Goal: Task Accomplishment & Management: Use online tool/utility

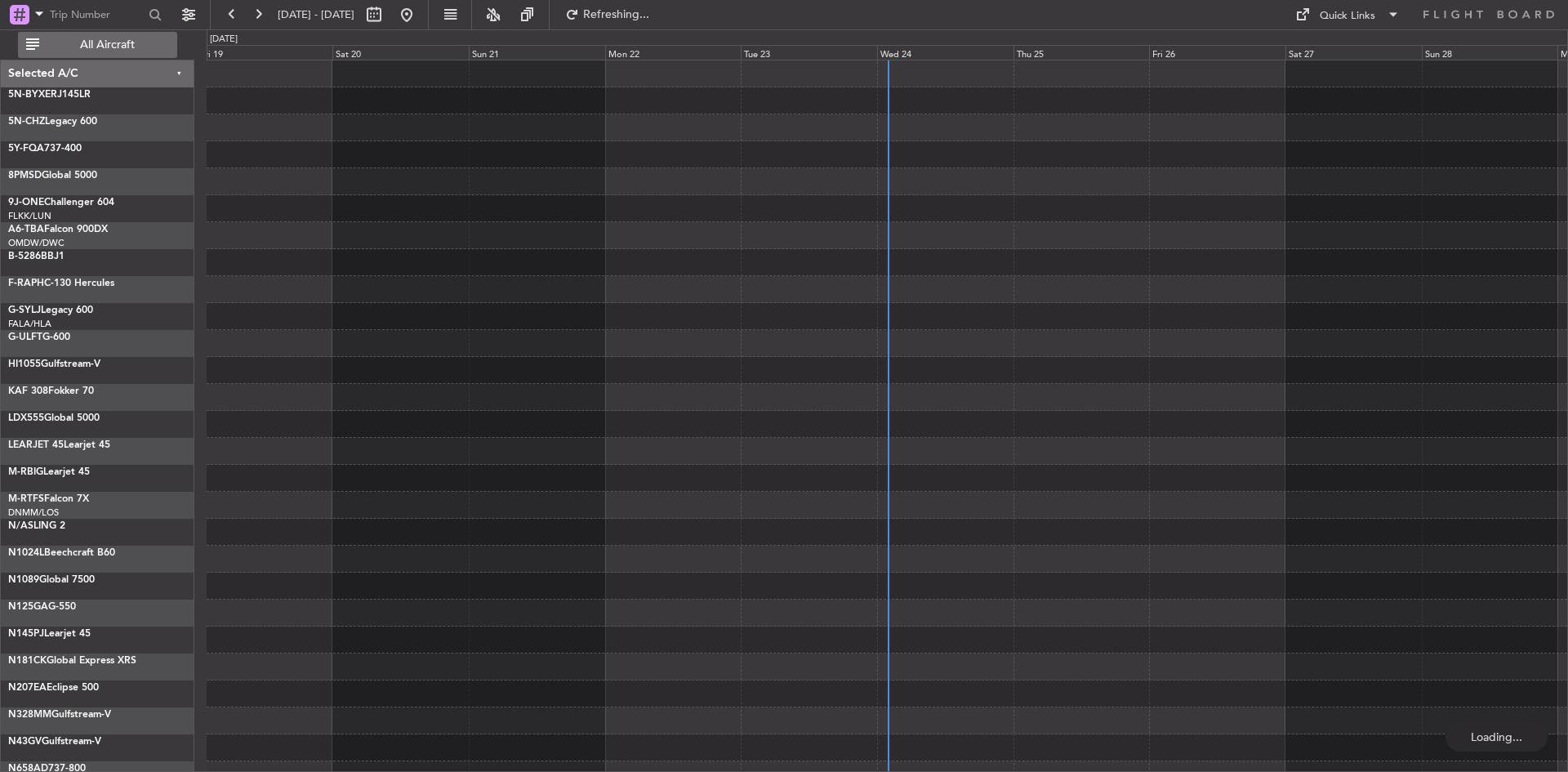
click at [103, 47] on span "All Aircraft" at bounding box center [107, 45] width 130 height 12
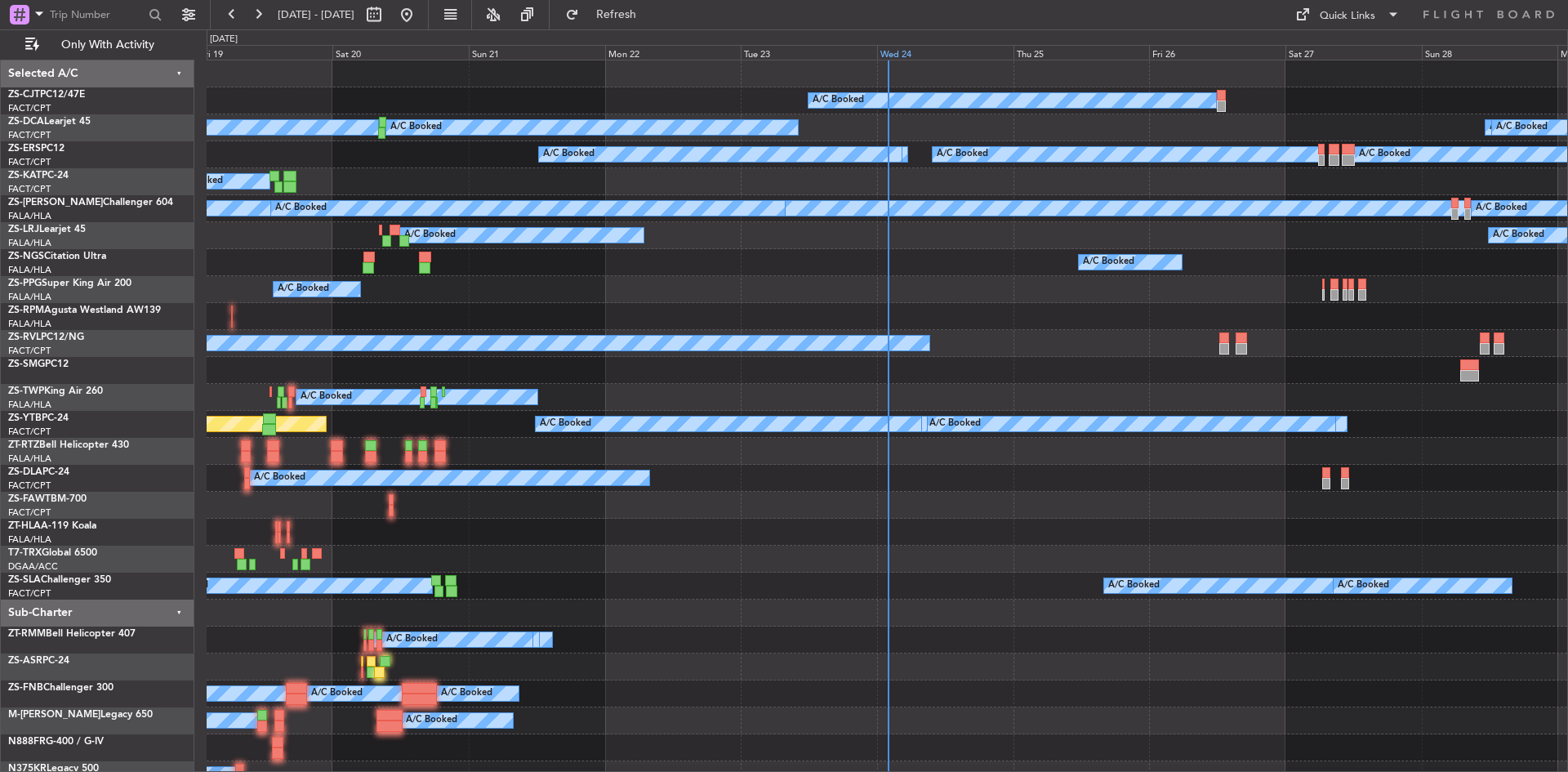
click at [892, 55] on div "Wed 24" at bounding box center [945, 52] width 136 height 14
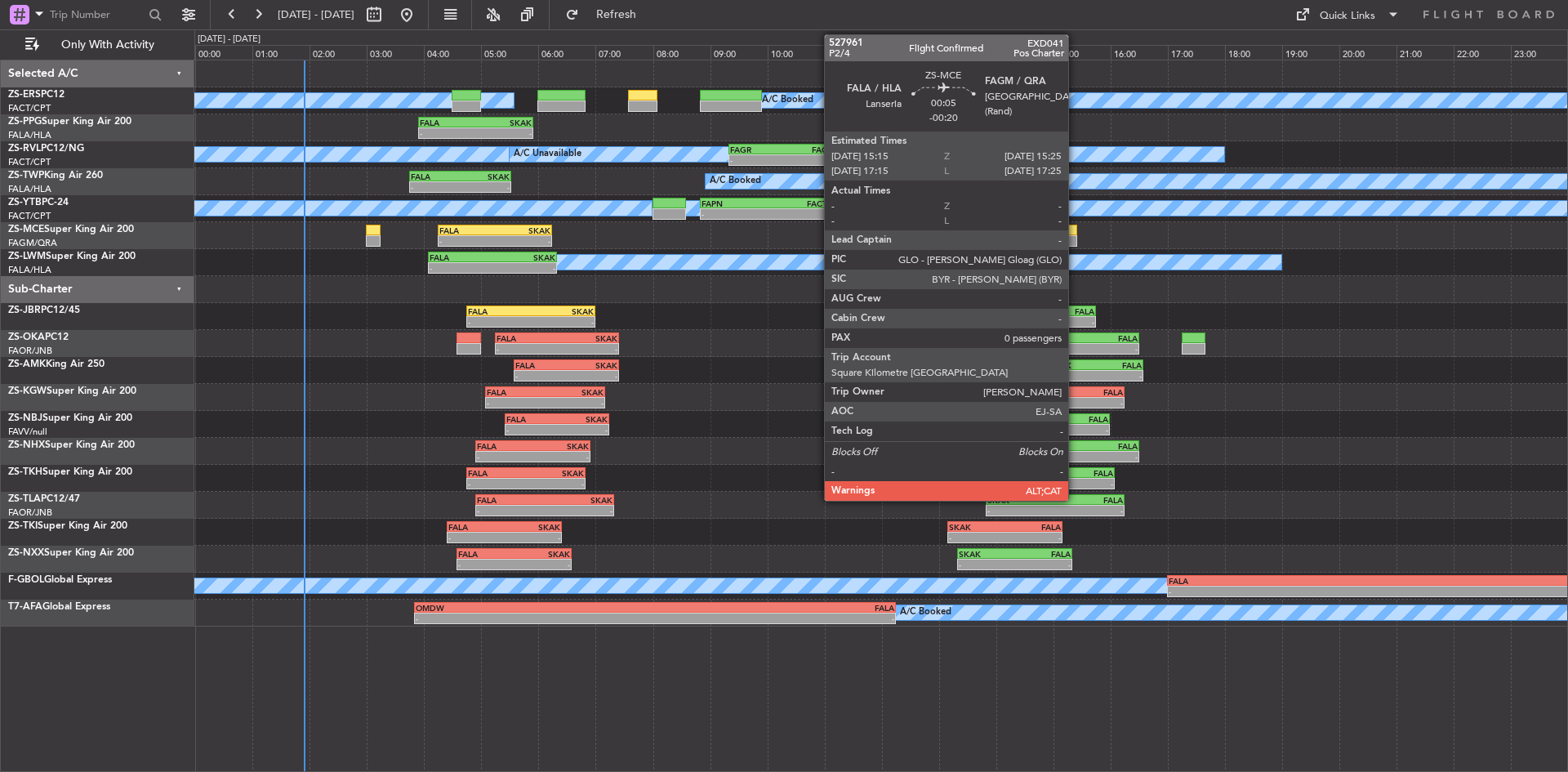
click at [1076, 239] on div at bounding box center [1072, 241] width 10 height 12
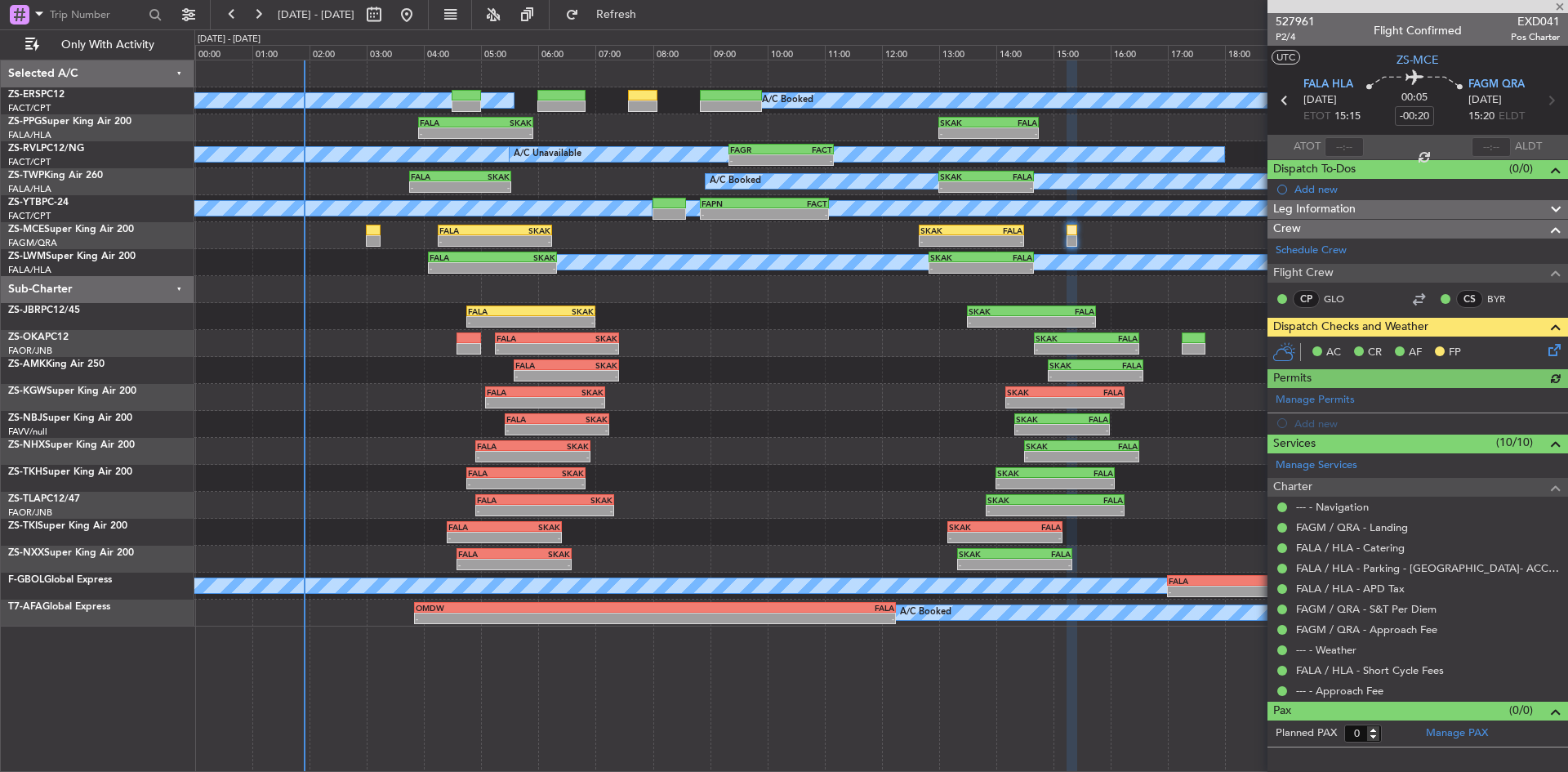
click at [1547, 353] on icon at bounding box center [1552, 348] width 13 height 13
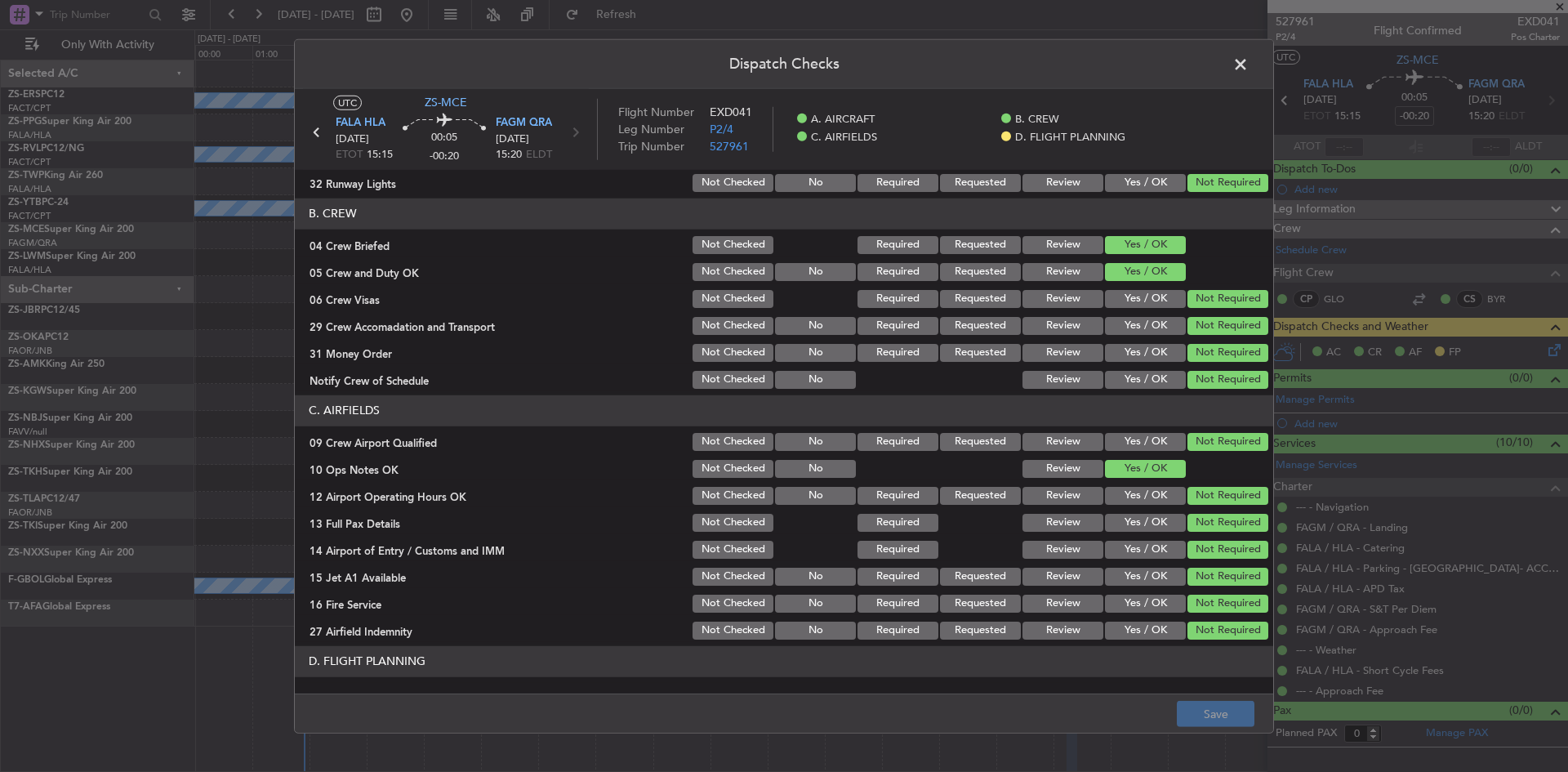
scroll to position [220, 0]
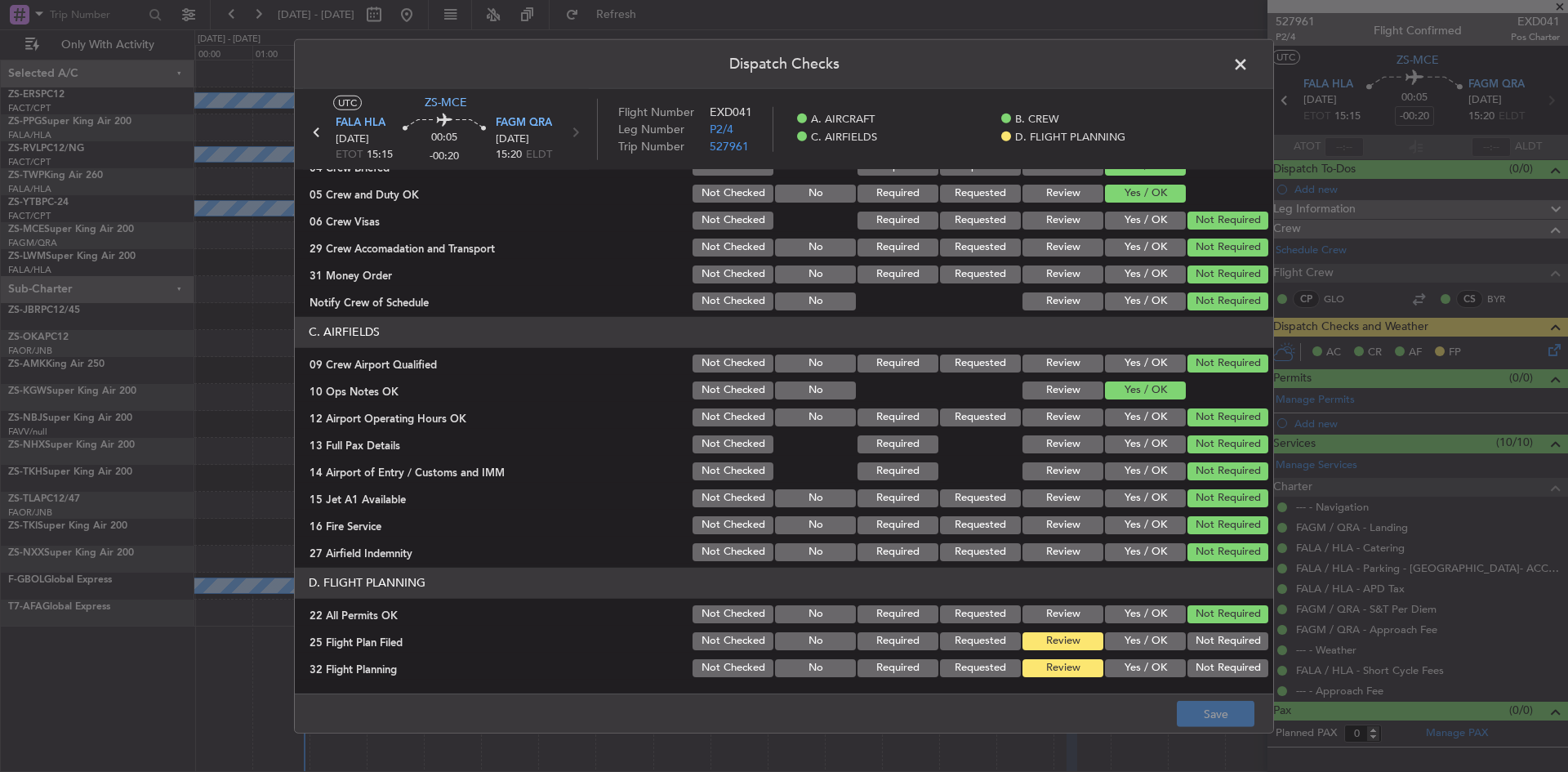
click at [1124, 644] on button "Yes / OK" at bounding box center [1146, 641] width 81 height 18
drag, startPoint x: 1124, startPoint y: 672, endPoint x: 1227, endPoint y: 716, distance: 112.0
click at [1125, 671] on button "Yes / OK" at bounding box center [1146, 668] width 81 height 18
click at [1231, 717] on button "Save" at bounding box center [1216, 713] width 78 height 26
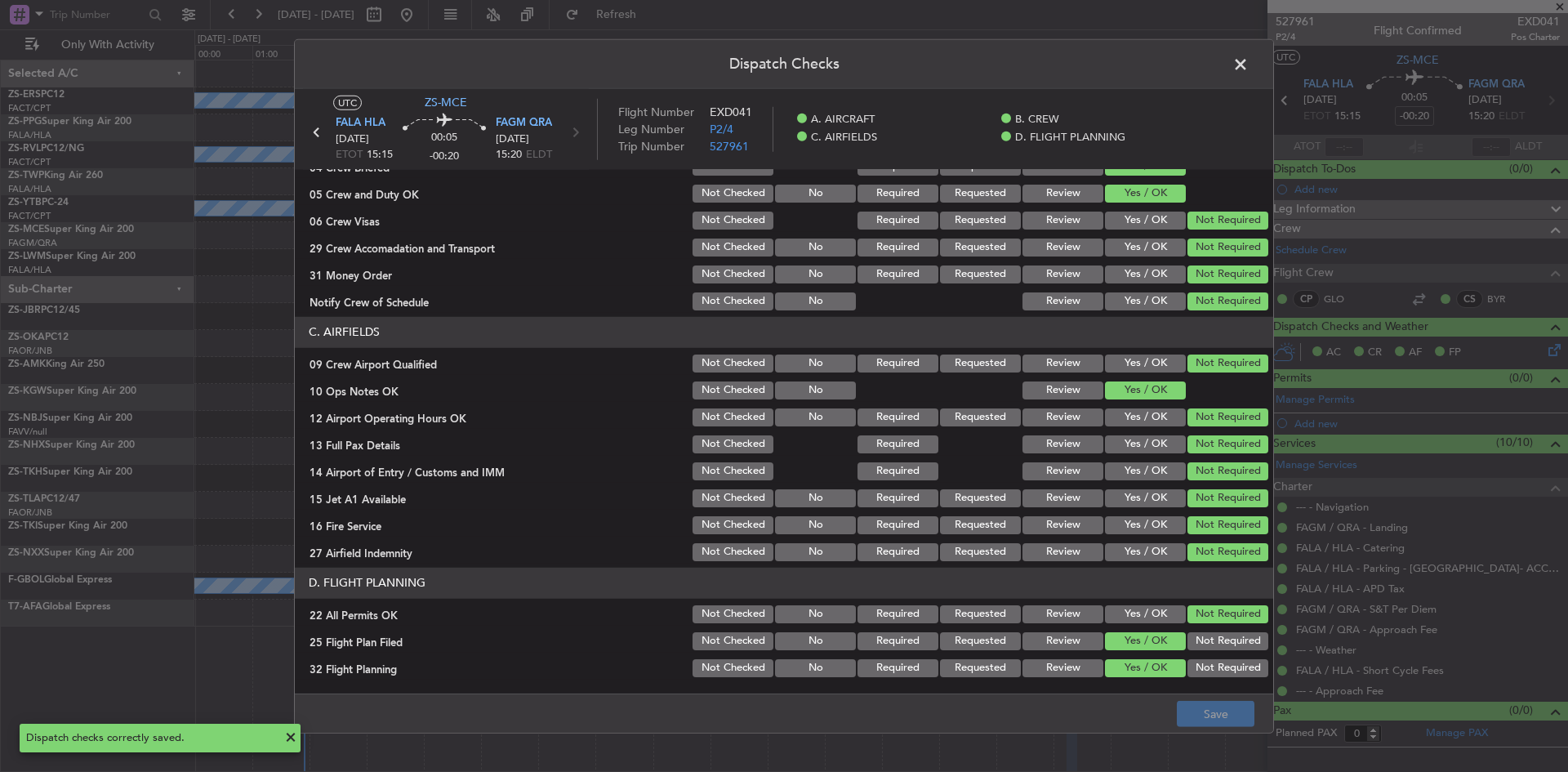
click at [1248, 63] on span at bounding box center [1248, 68] width 0 height 33
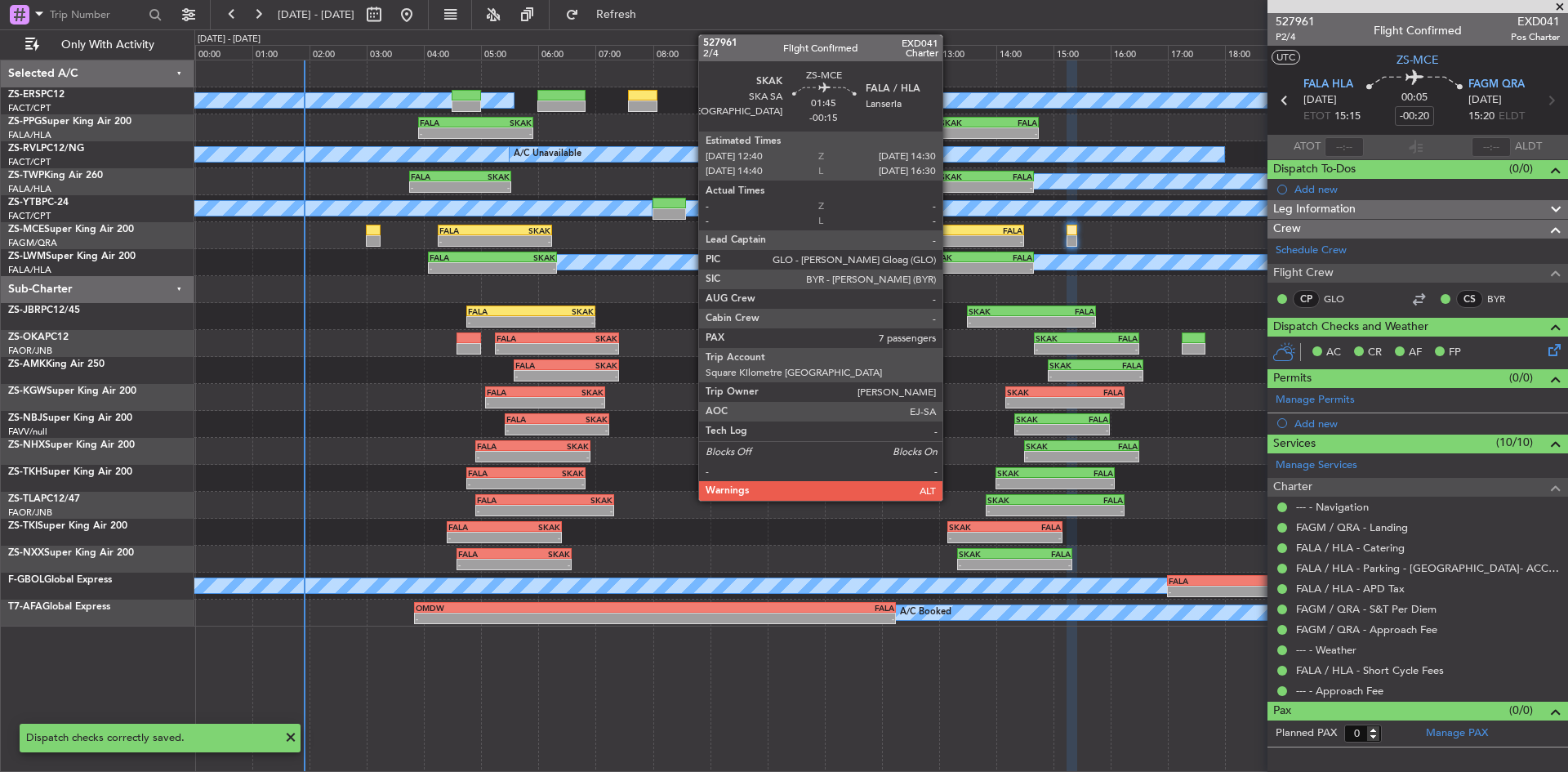
click at [950, 233] on div "SKAK" at bounding box center [945, 230] width 51 height 10
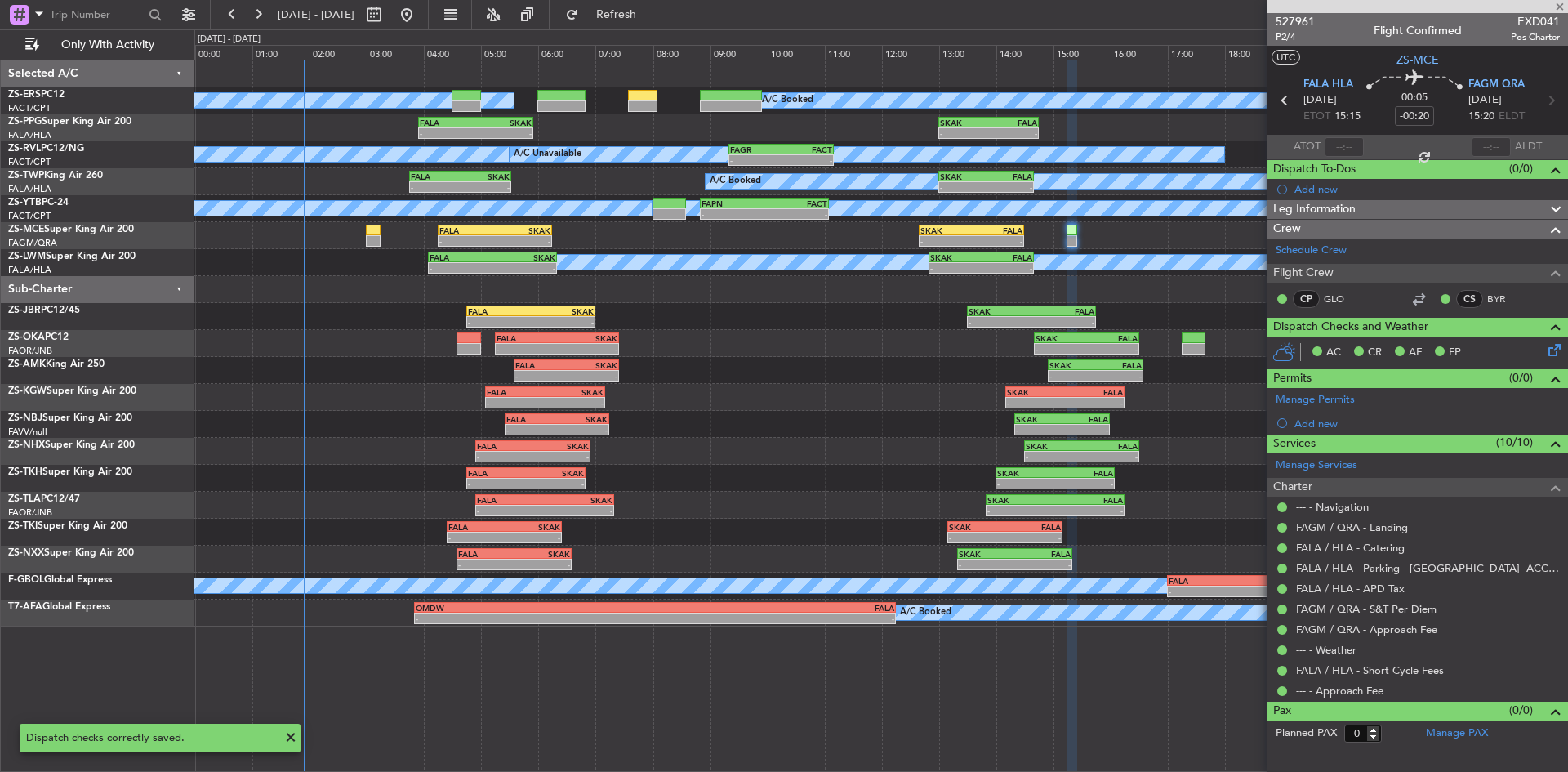
type input "-00:15"
type input "7"
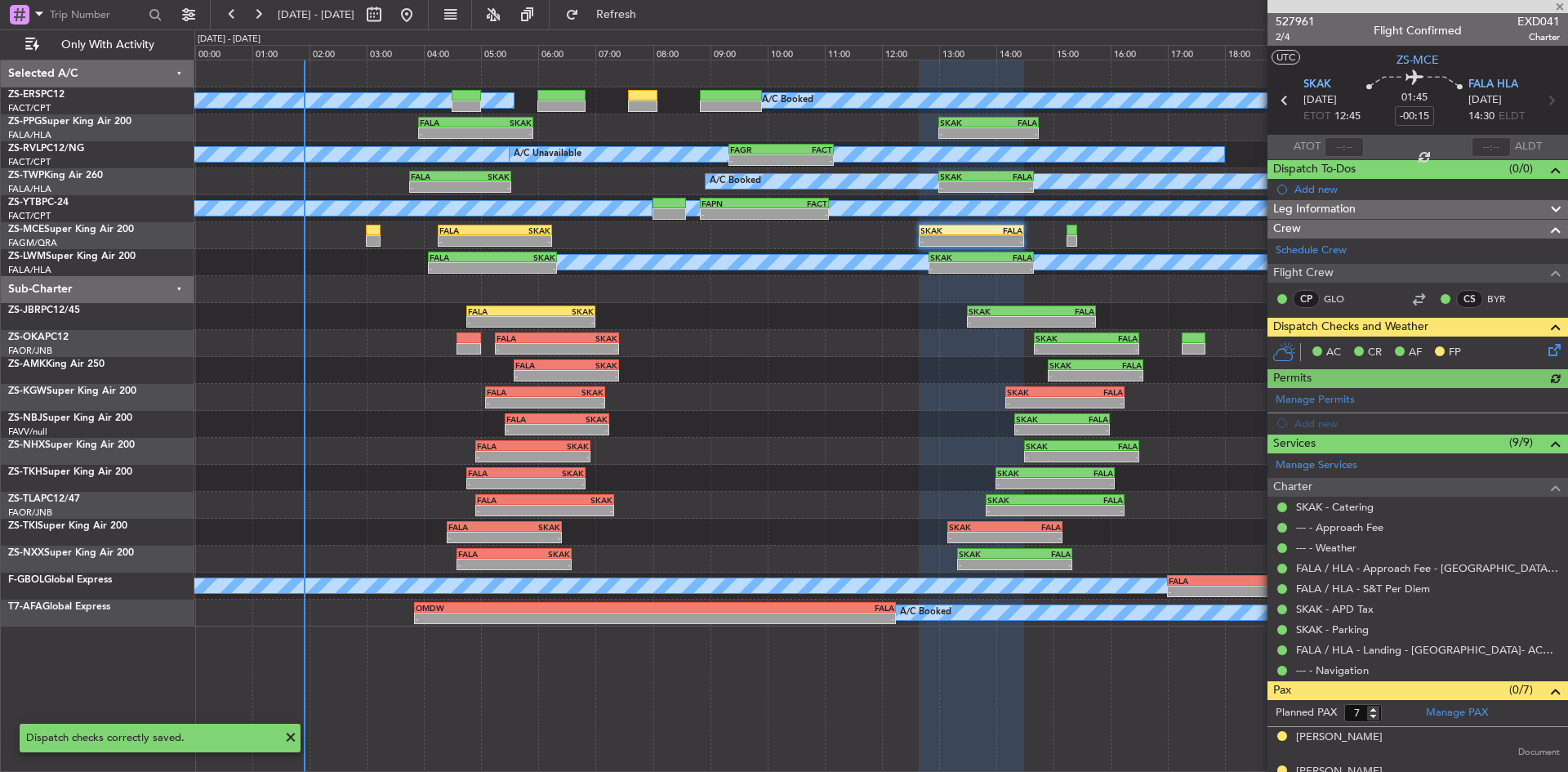
click at [1545, 354] on icon at bounding box center [1552, 348] width 13 height 13
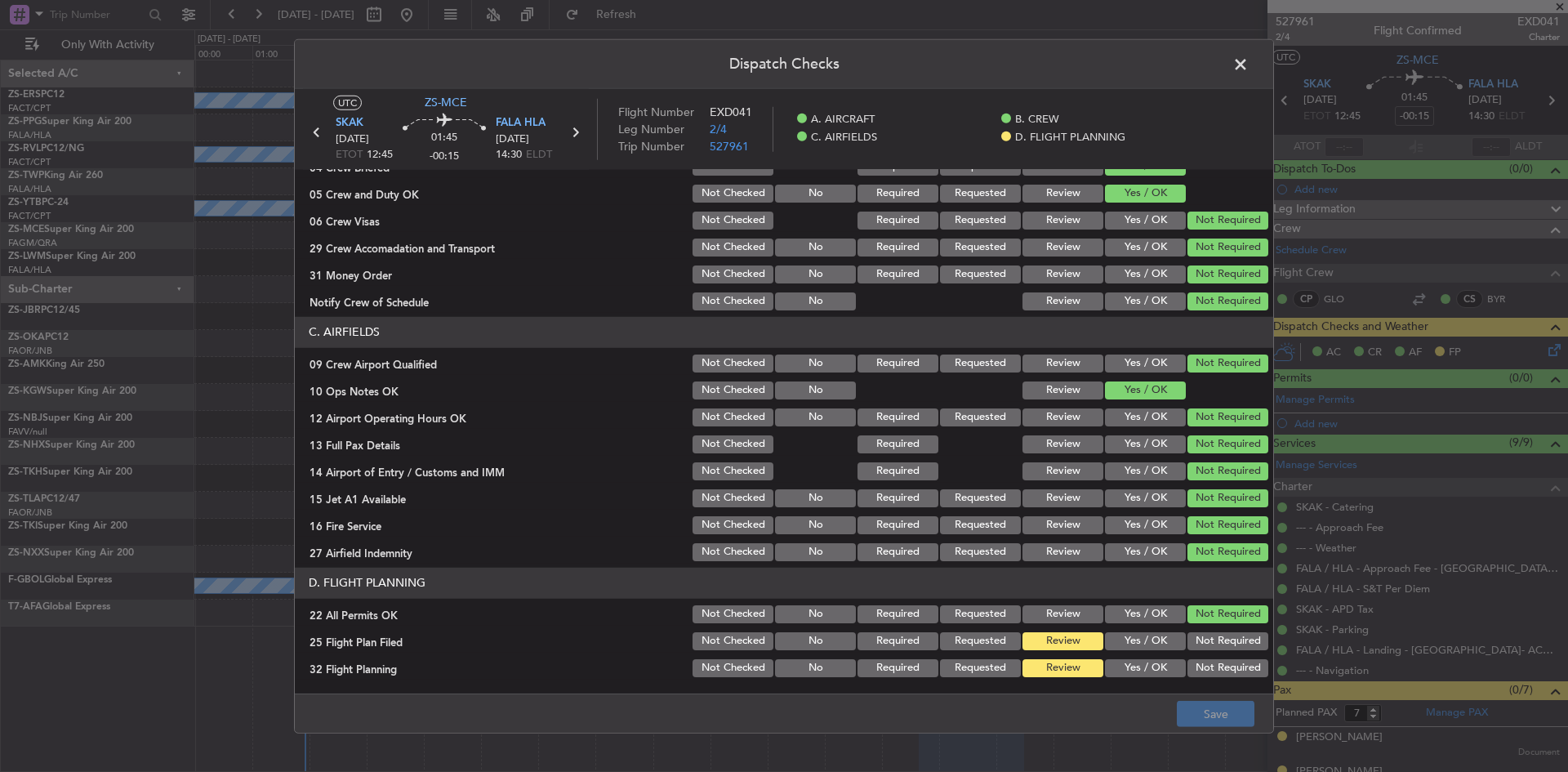
click at [1106, 639] on button "Yes / OK" at bounding box center [1146, 641] width 81 height 18
click at [1109, 666] on button "Yes / OK" at bounding box center [1146, 668] width 81 height 18
click at [1187, 698] on footer "Save" at bounding box center [784, 713] width 979 height 39
click at [1188, 710] on button "Save" at bounding box center [1216, 713] width 78 height 26
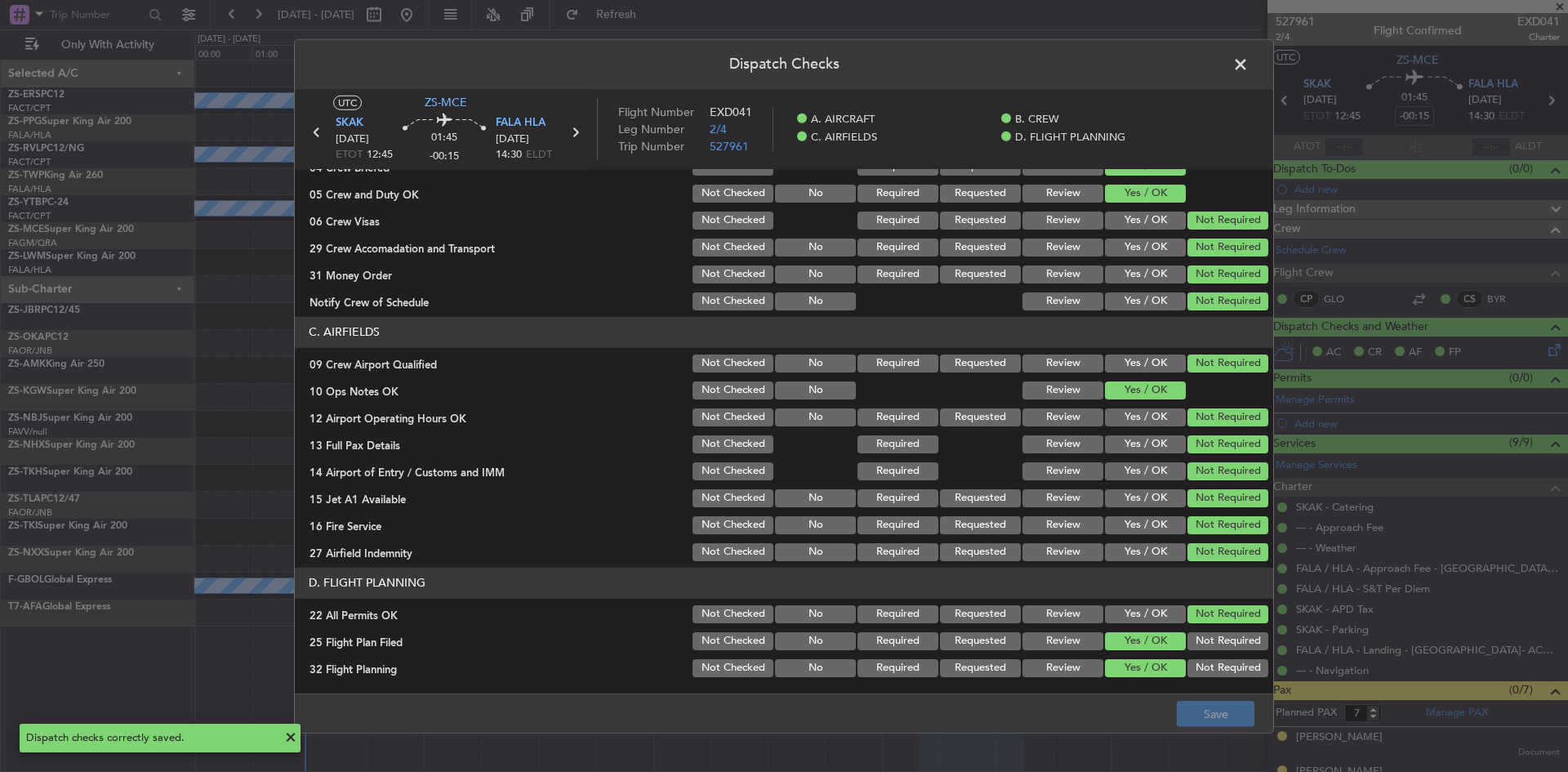
click at [1248, 63] on span at bounding box center [1248, 68] width 0 height 33
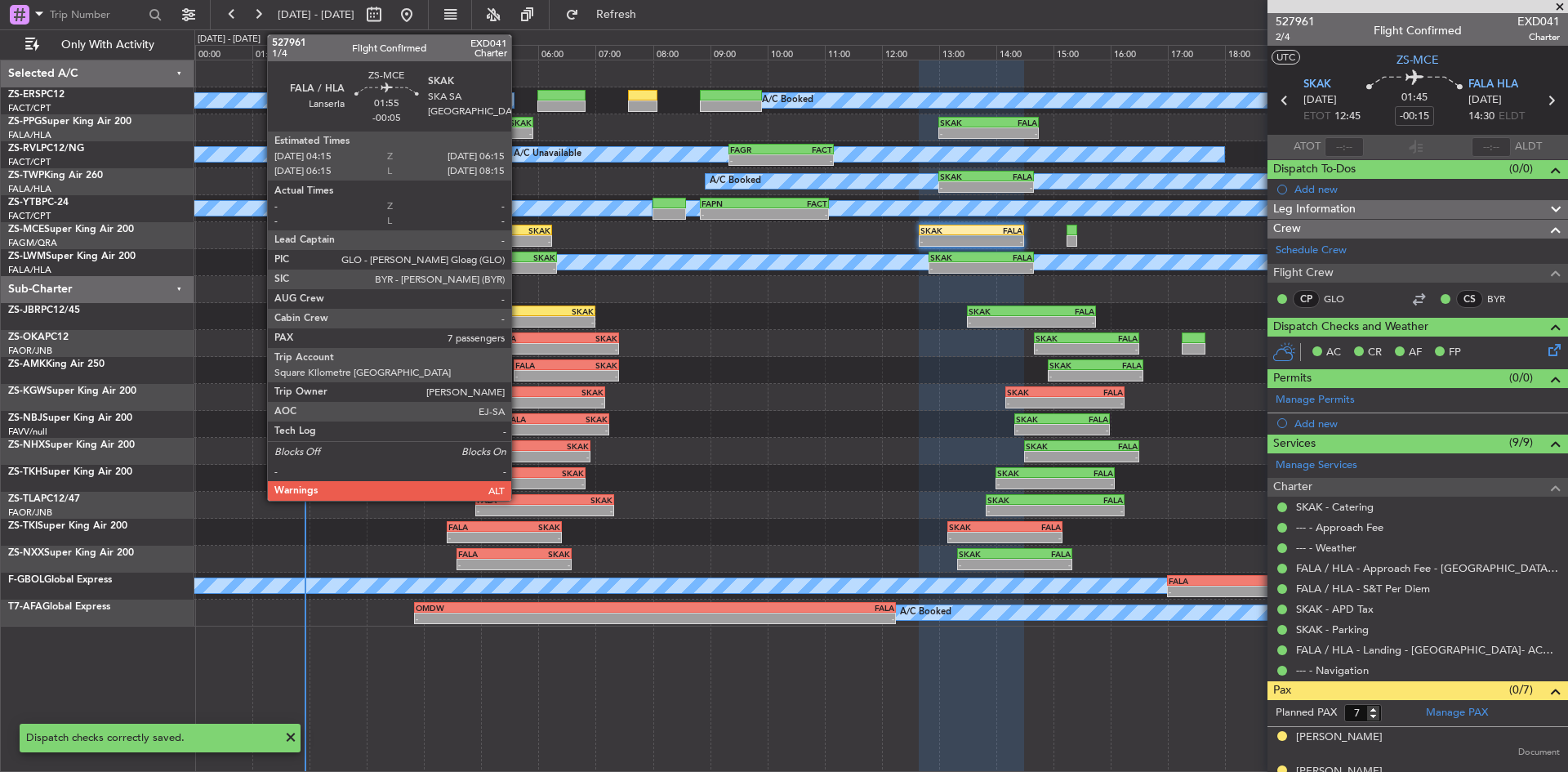
click at [519, 235] on div "- -" at bounding box center [495, 241] width 115 height 12
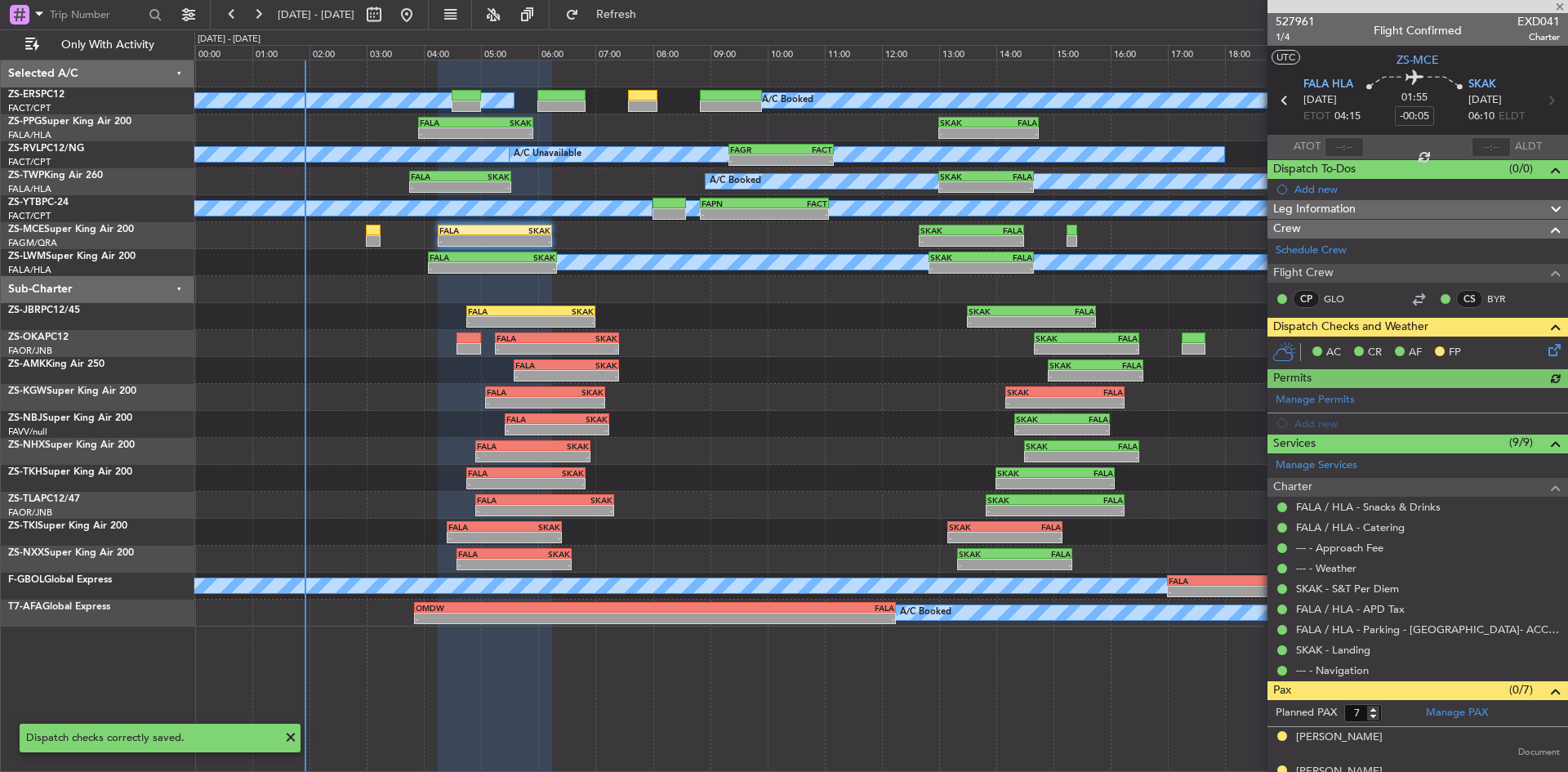
click at [1545, 352] on icon at bounding box center [1552, 348] width 13 height 13
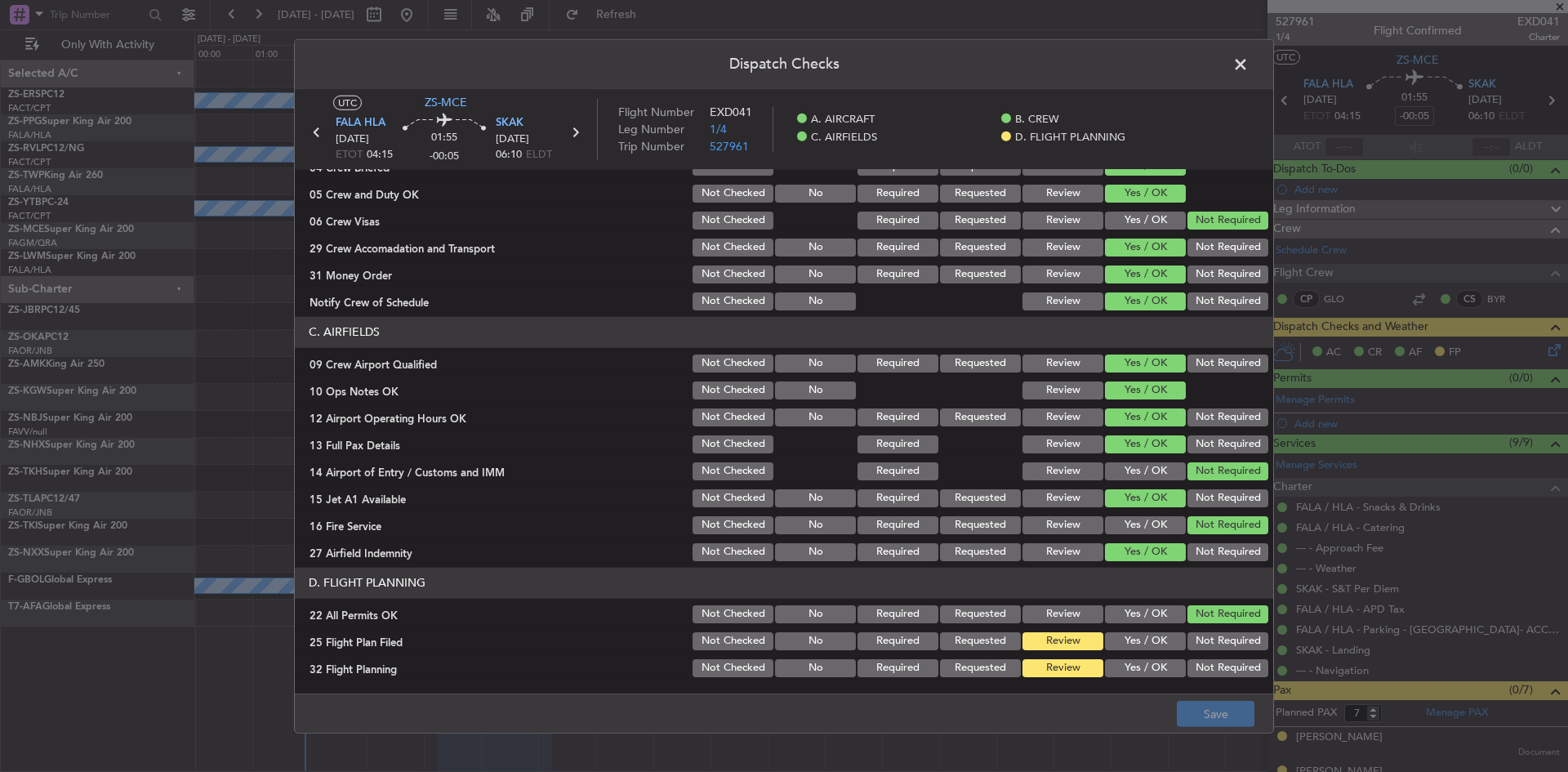
click at [1130, 642] on button "Yes / OK" at bounding box center [1146, 641] width 81 height 18
click at [1132, 667] on button "Yes / OK" at bounding box center [1146, 668] width 81 height 18
click at [1237, 722] on button "Save" at bounding box center [1216, 713] width 78 height 26
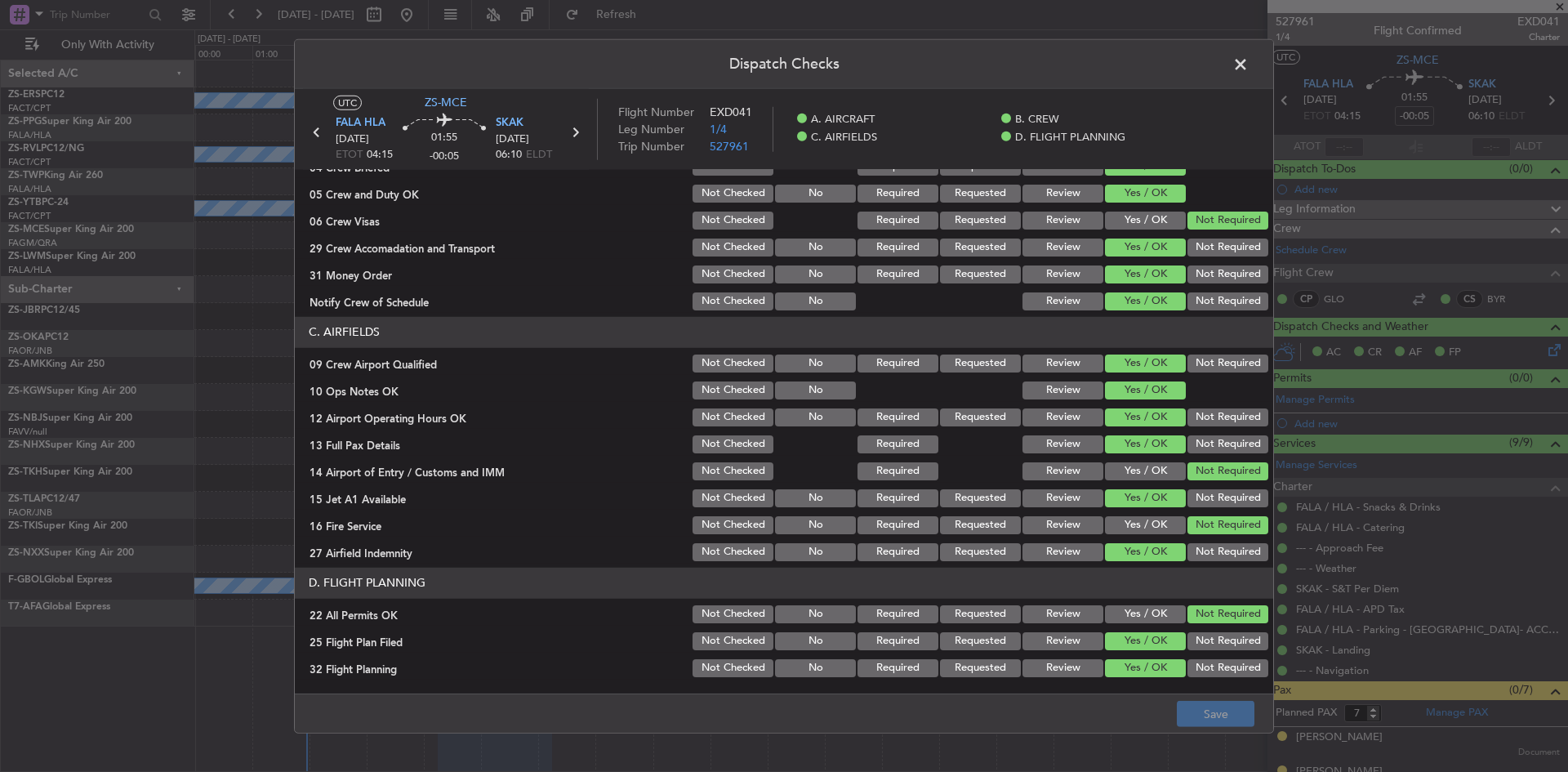
click at [1248, 62] on span at bounding box center [1248, 68] width 0 height 33
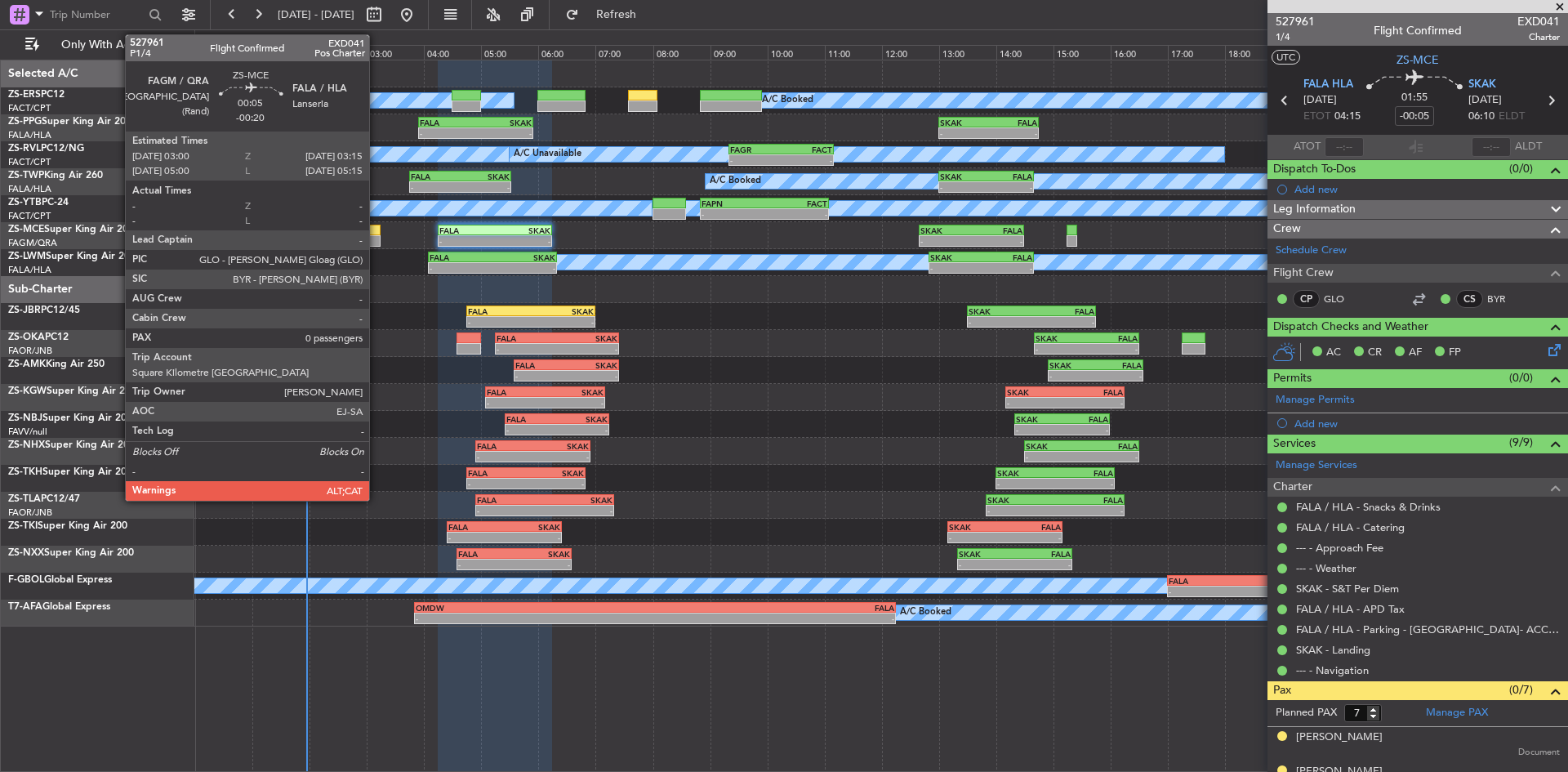
click at [376, 234] on div at bounding box center [372, 230] width 14 height 12
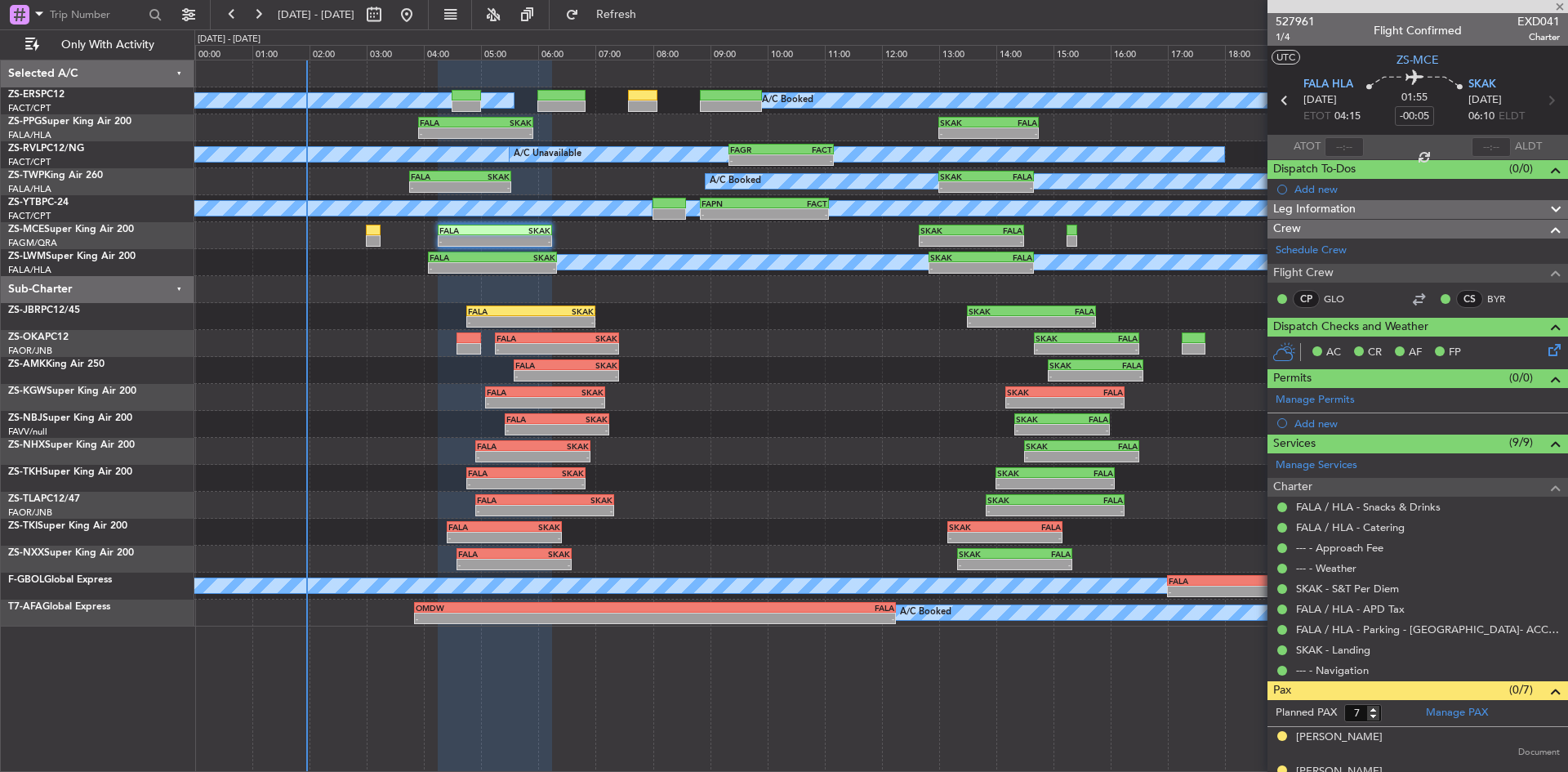
type input "-00:20"
type input "0"
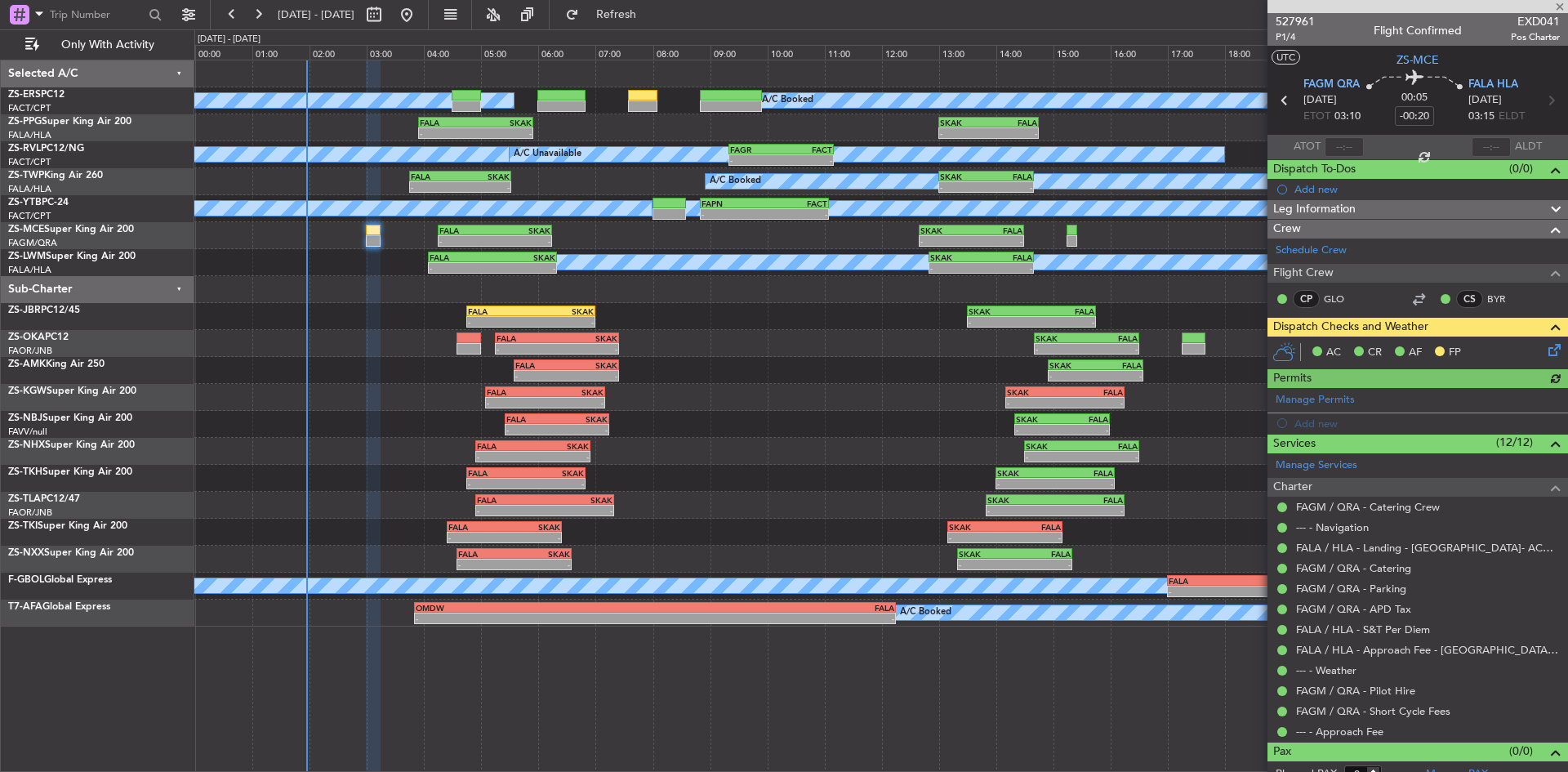
click at [1548, 348] on icon at bounding box center [1552, 348] width 13 height 13
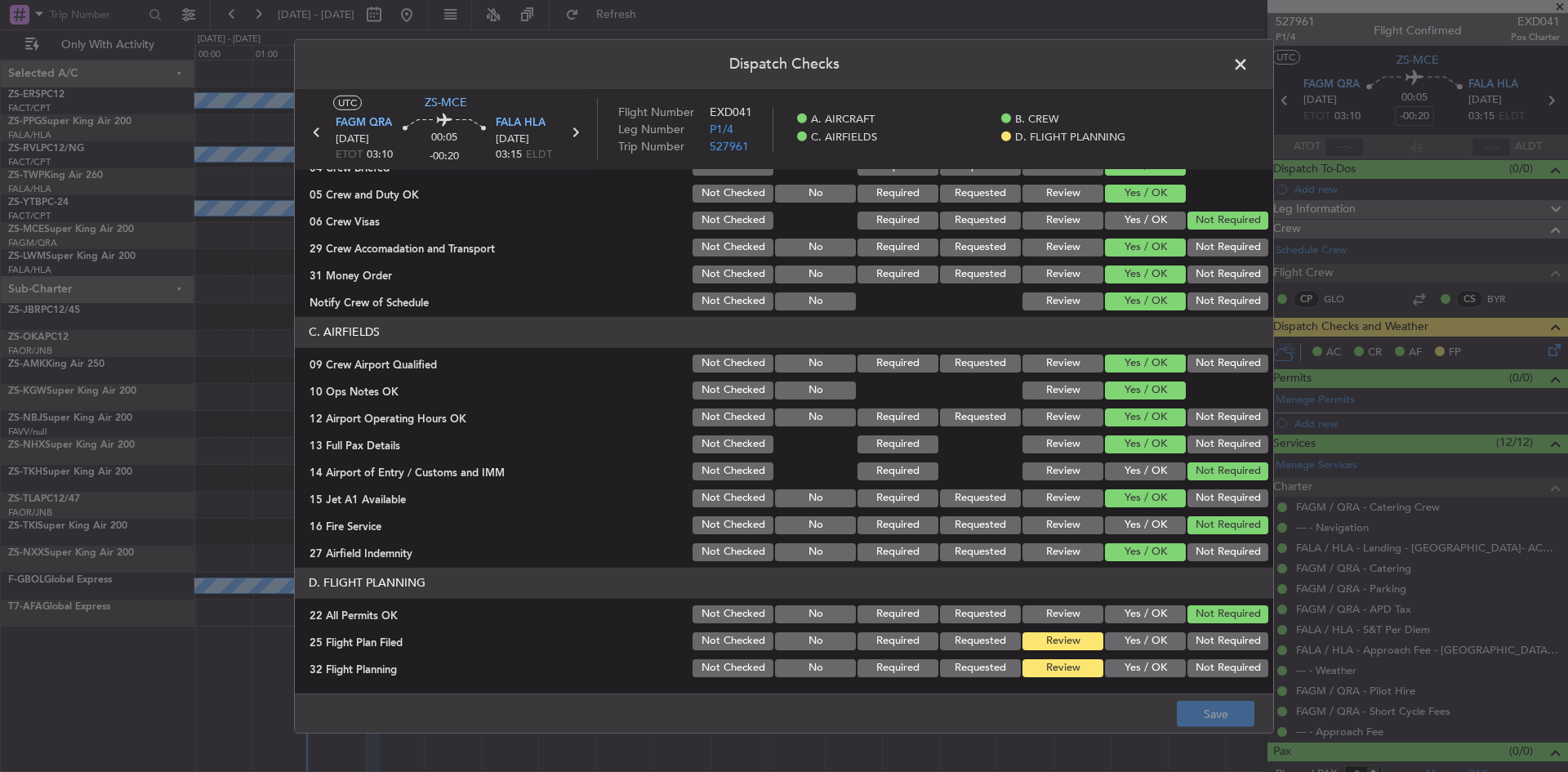
click at [1111, 647] on button "Yes / OK" at bounding box center [1146, 641] width 81 height 18
click at [1117, 664] on button "Yes / OK" at bounding box center [1146, 668] width 81 height 18
click at [1186, 712] on button "Save" at bounding box center [1216, 713] width 78 height 26
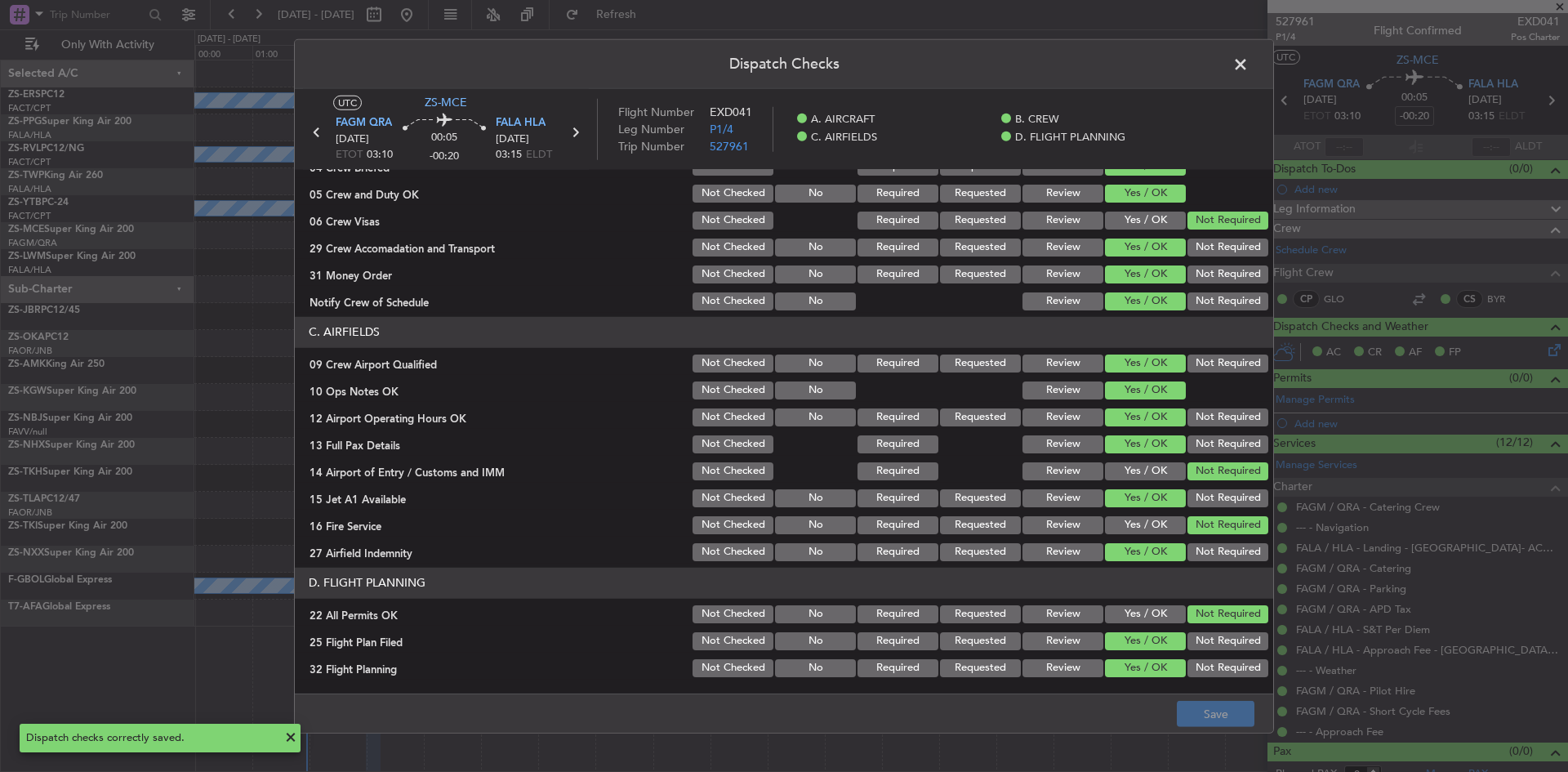
click at [1248, 62] on span at bounding box center [1248, 68] width 0 height 33
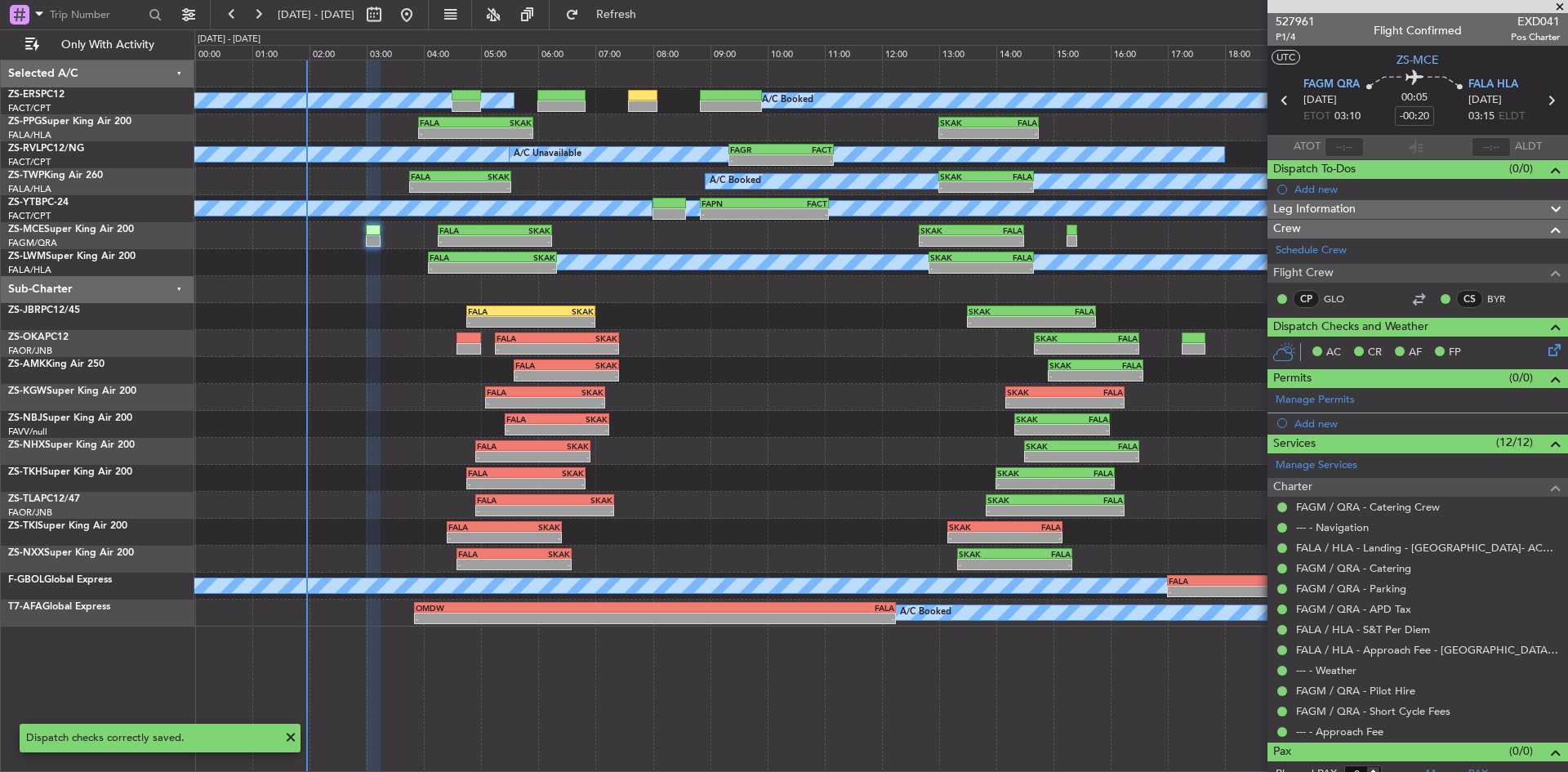
click at [1556, 11] on span at bounding box center [1559, 7] width 16 height 14
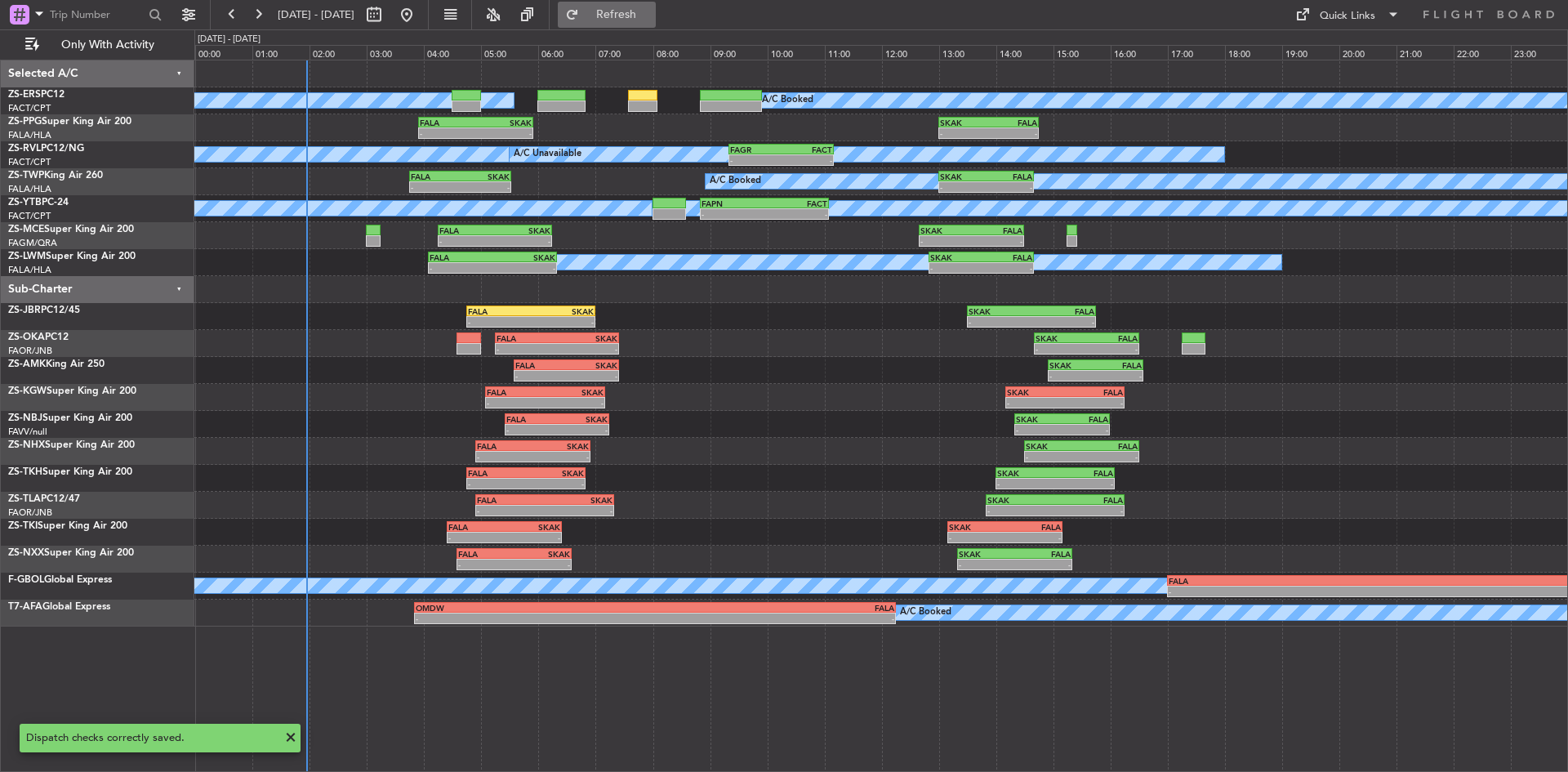
click at [651, 13] on span "Refresh" at bounding box center [617, 14] width 69 height 12
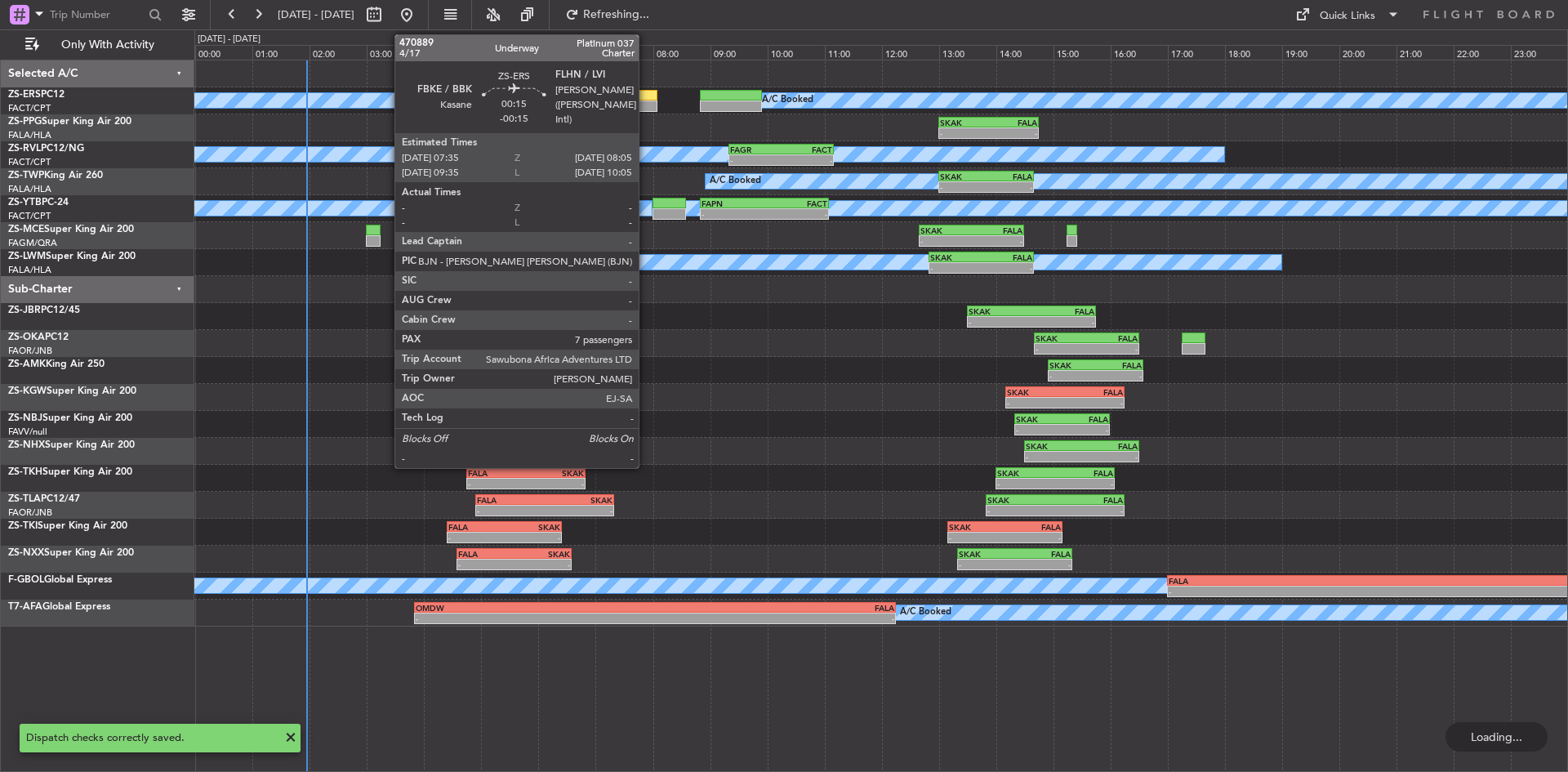
click at [646, 90] on div at bounding box center [643, 96] width 30 height 12
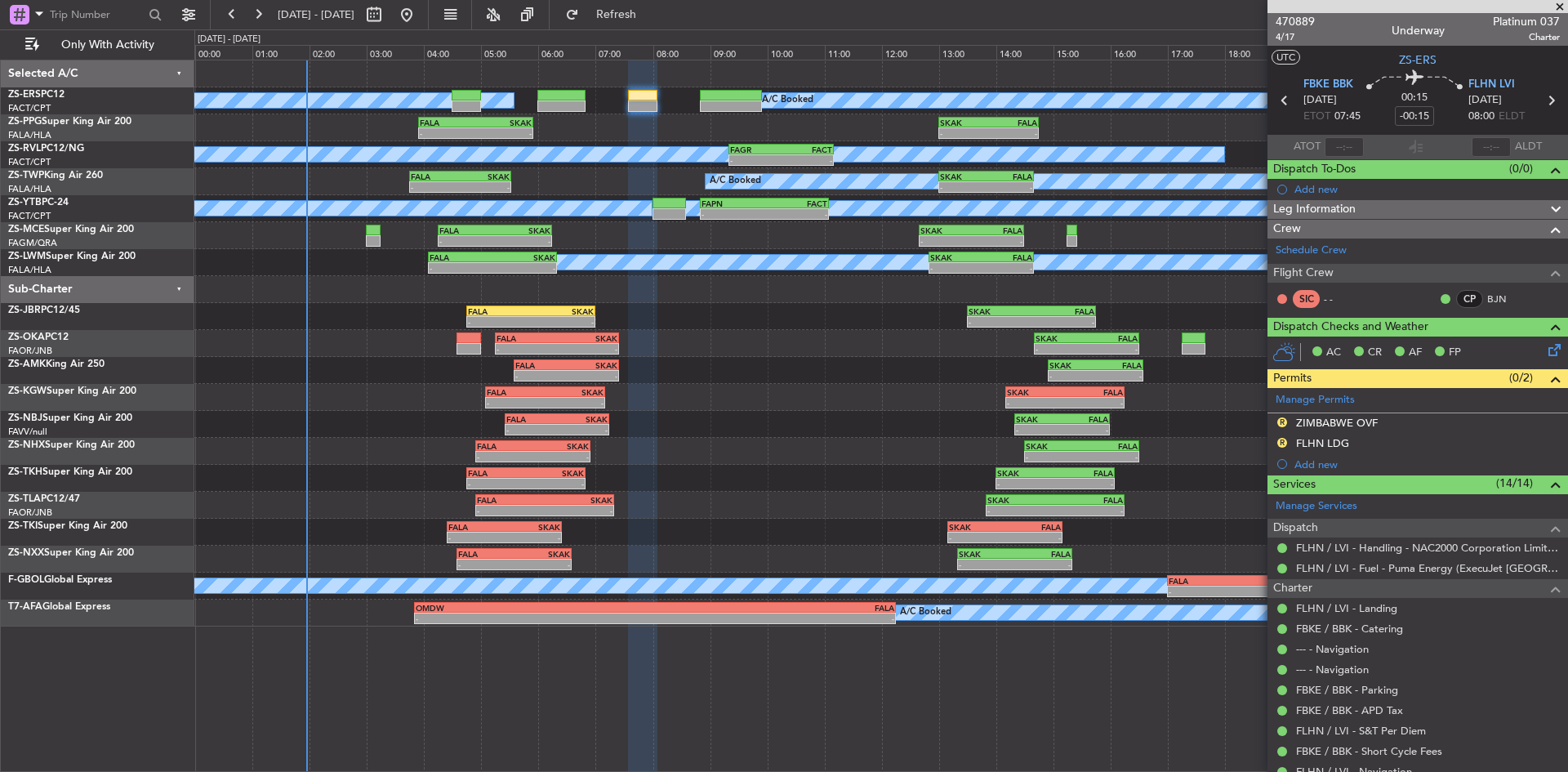
click at [1558, 9] on span at bounding box center [1559, 7] width 16 height 14
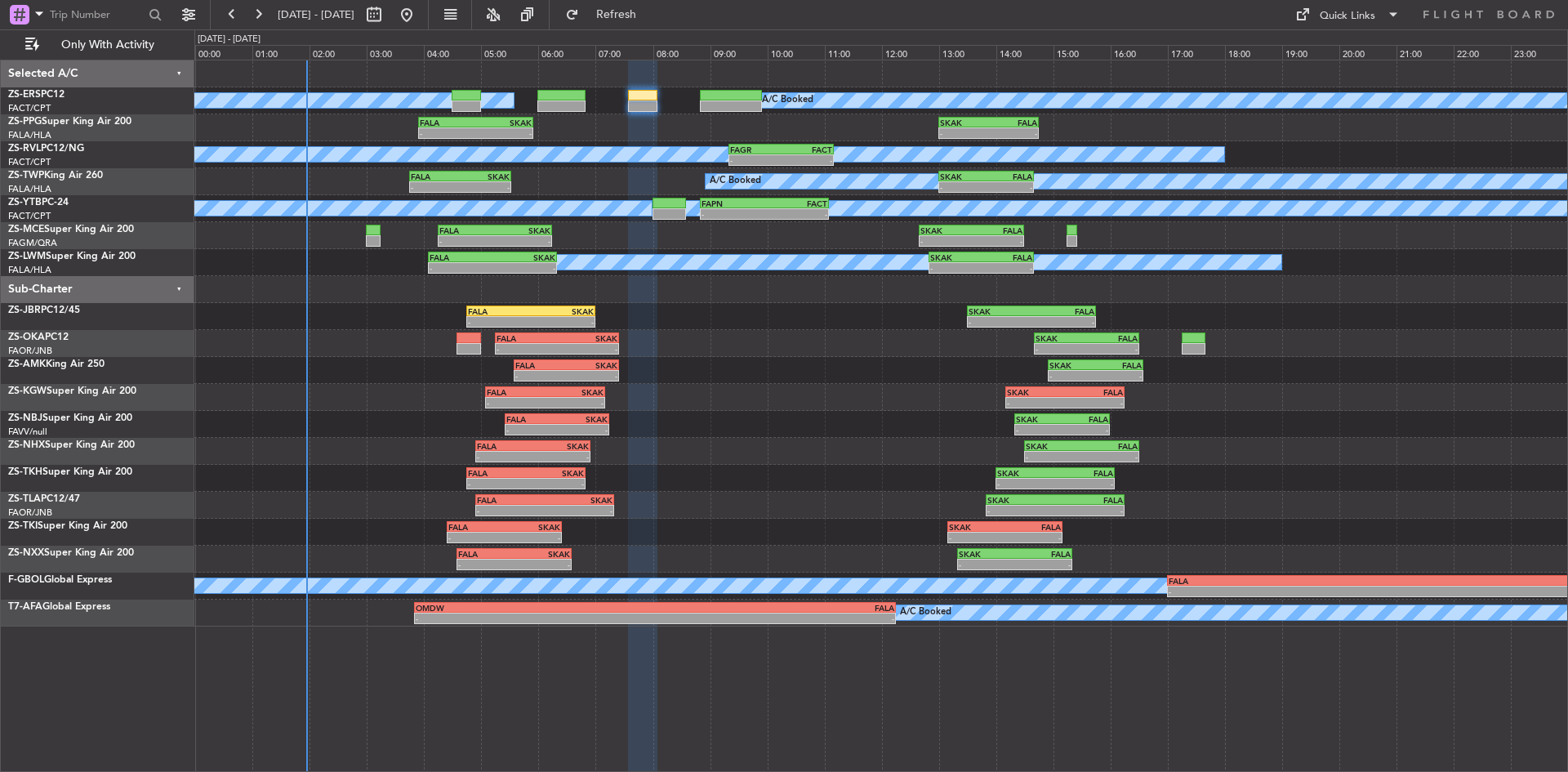
type input "0"
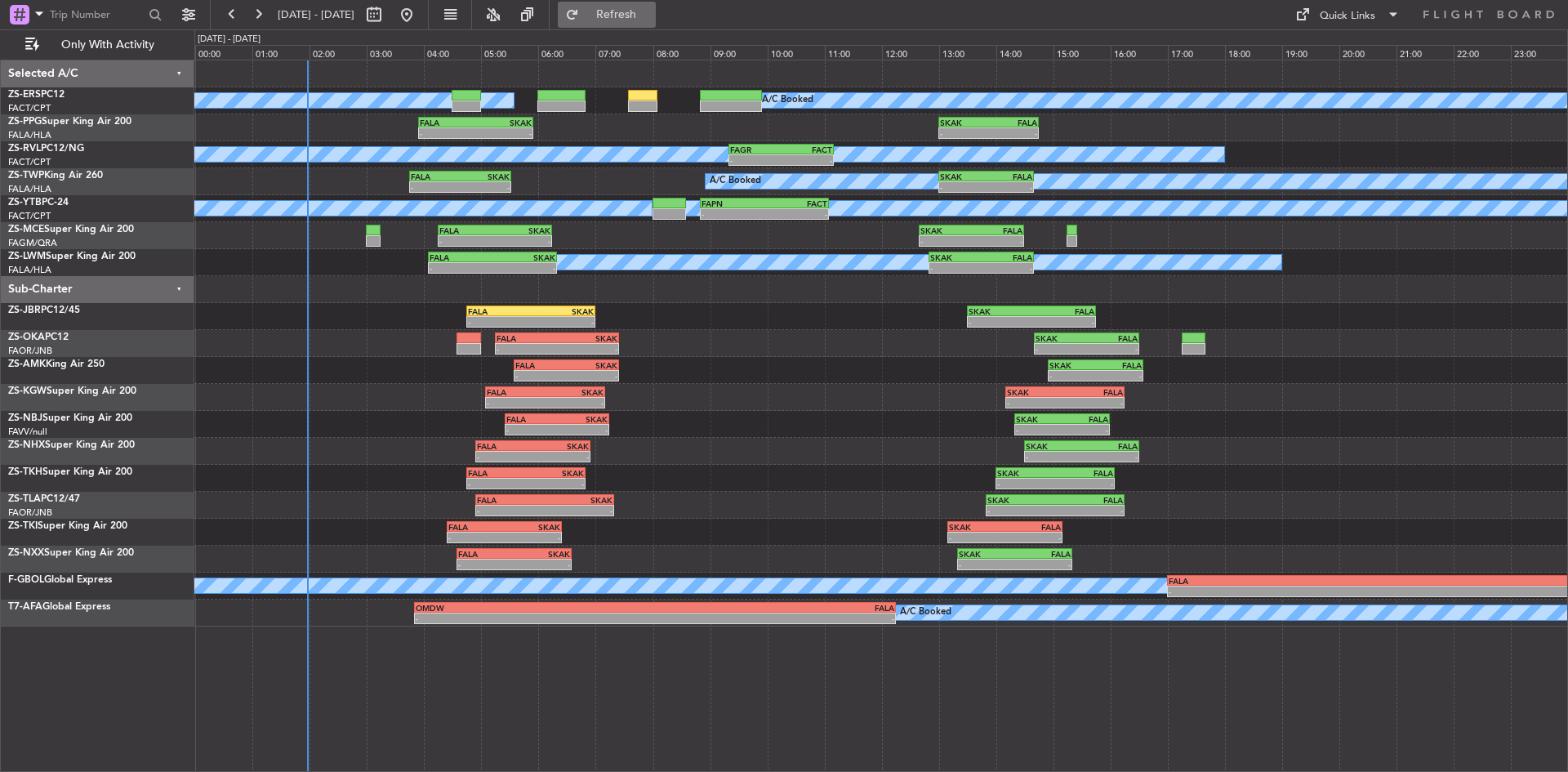
drag, startPoint x: 679, startPoint y: 5, endPoint x: 683, endPoint y: 15, distance: 10.8
click at [656, 9] on button "Refresh" at bounding box center [606, 14] width 98 height 26
click at [250, 14] on button at bounding box center [257, 14] width 26 height 26
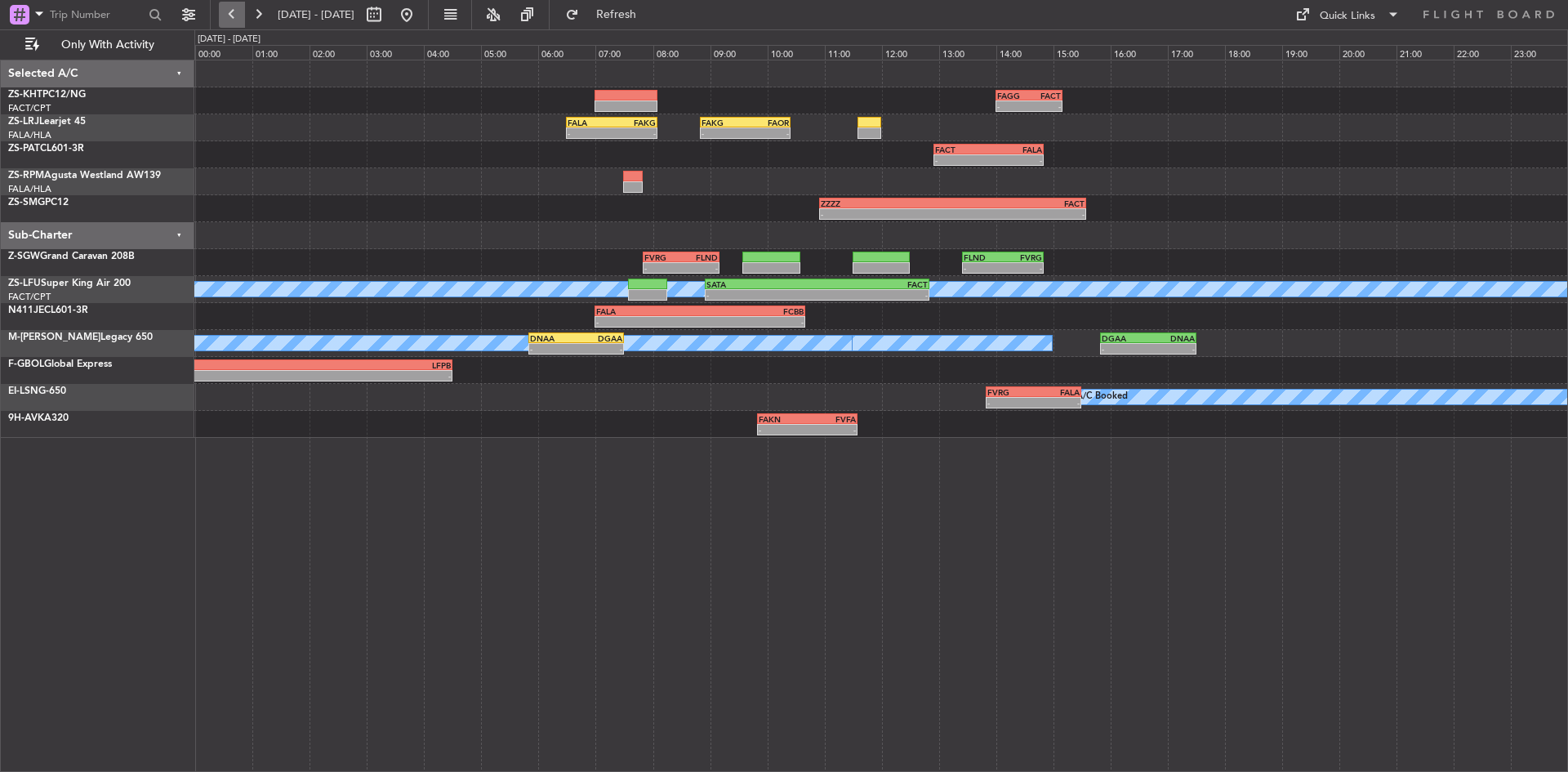
click at [230, 11] on button at bounding box center [231, 14] width 26 height 26
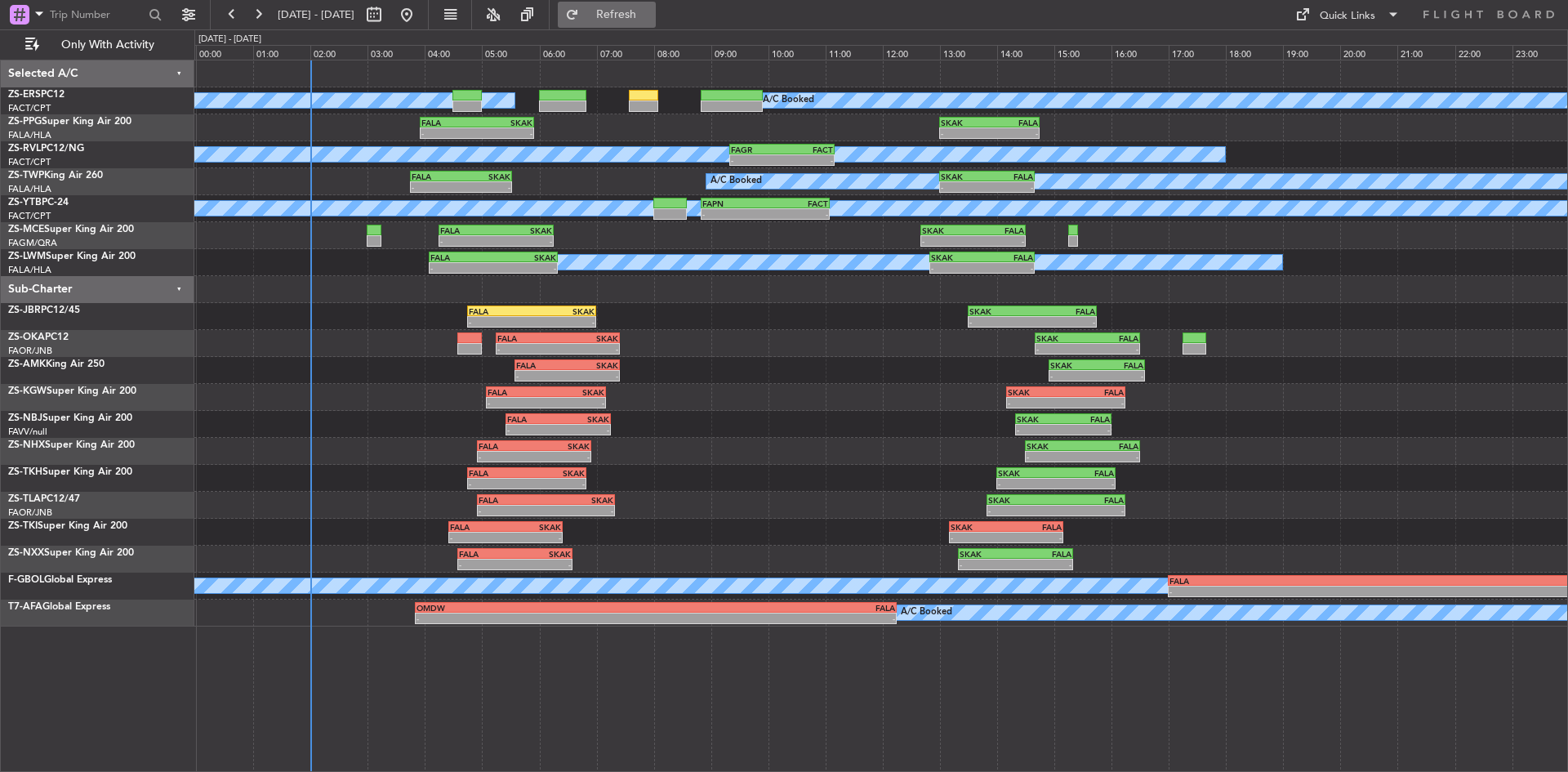
click at [651, 13] on span "Refresh" at bounding box center [617, 14] width 69 height 12
click at [651, 15] on span "Refresh" at bounding box center [617, 14] width 69 height 12
click at [651, 9] on span "Refresh" at bounding box center [617, 14] width 69 height 12
click at [619, 17] on button "Refresh" at bounding box center [606, 14] width 98 height 26
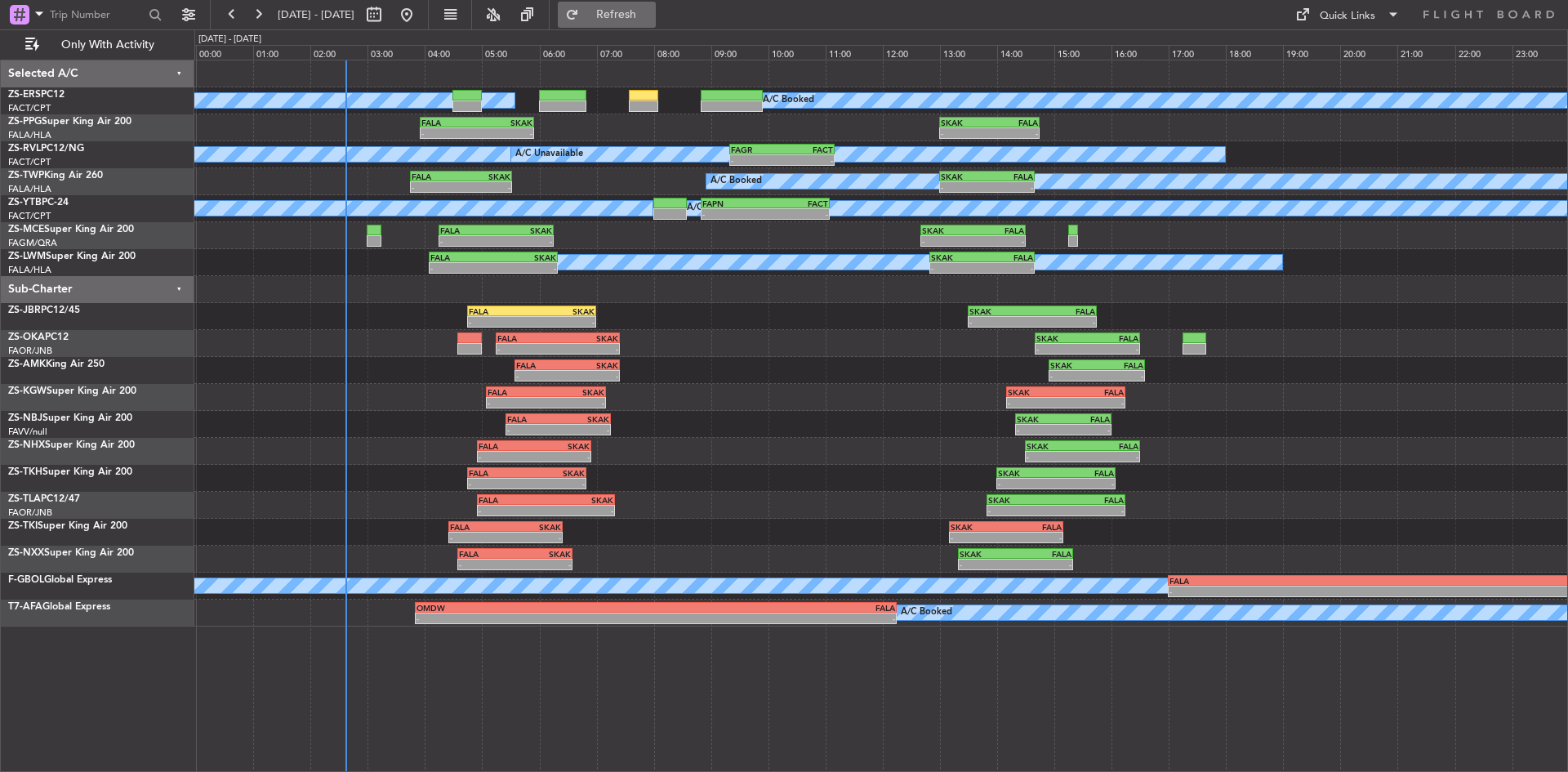
click at [628, 22] on button "Refresh" at bounding box center [606, 14] width 98 height 26
